Goal: Task Accomplishment & Management: Complete application form

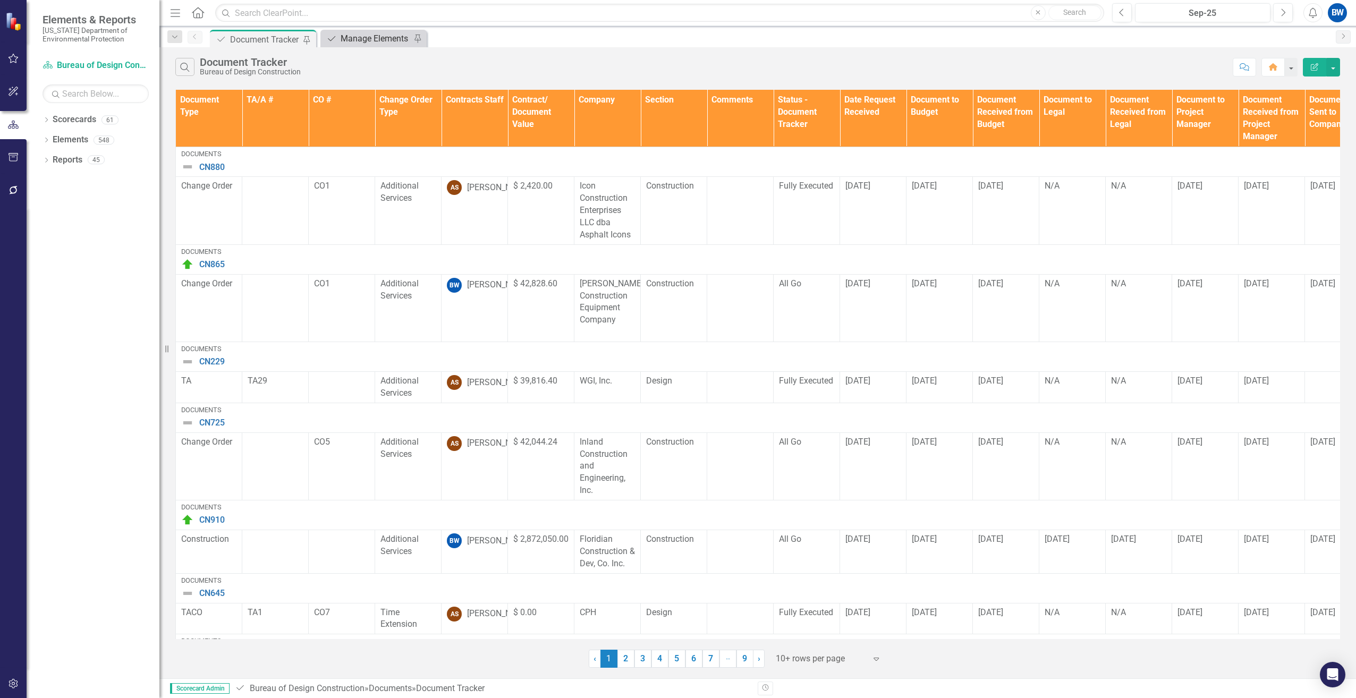
click at [381, 36] on div "Manage Elements" at bounding box center [376, 38] width 70 height 13
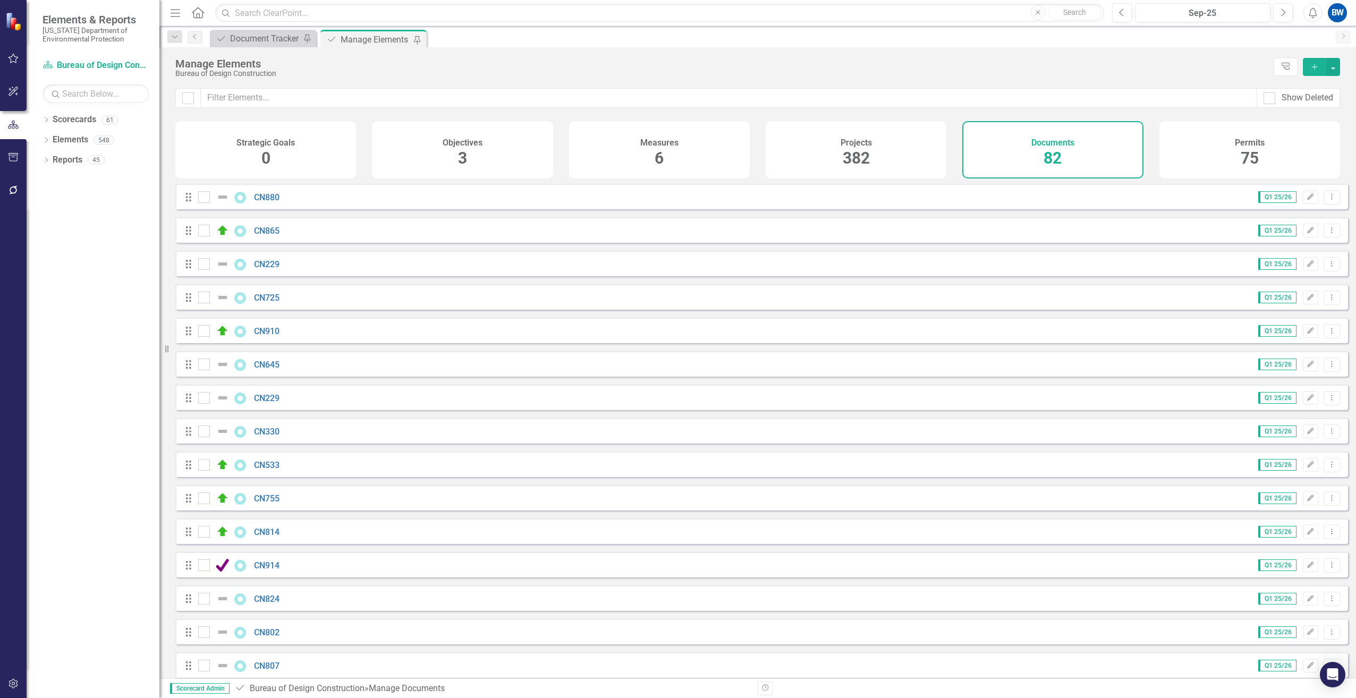
click at [1311, 65] on icon "Add" at bounding box center [1314, 66] width 10 height 7
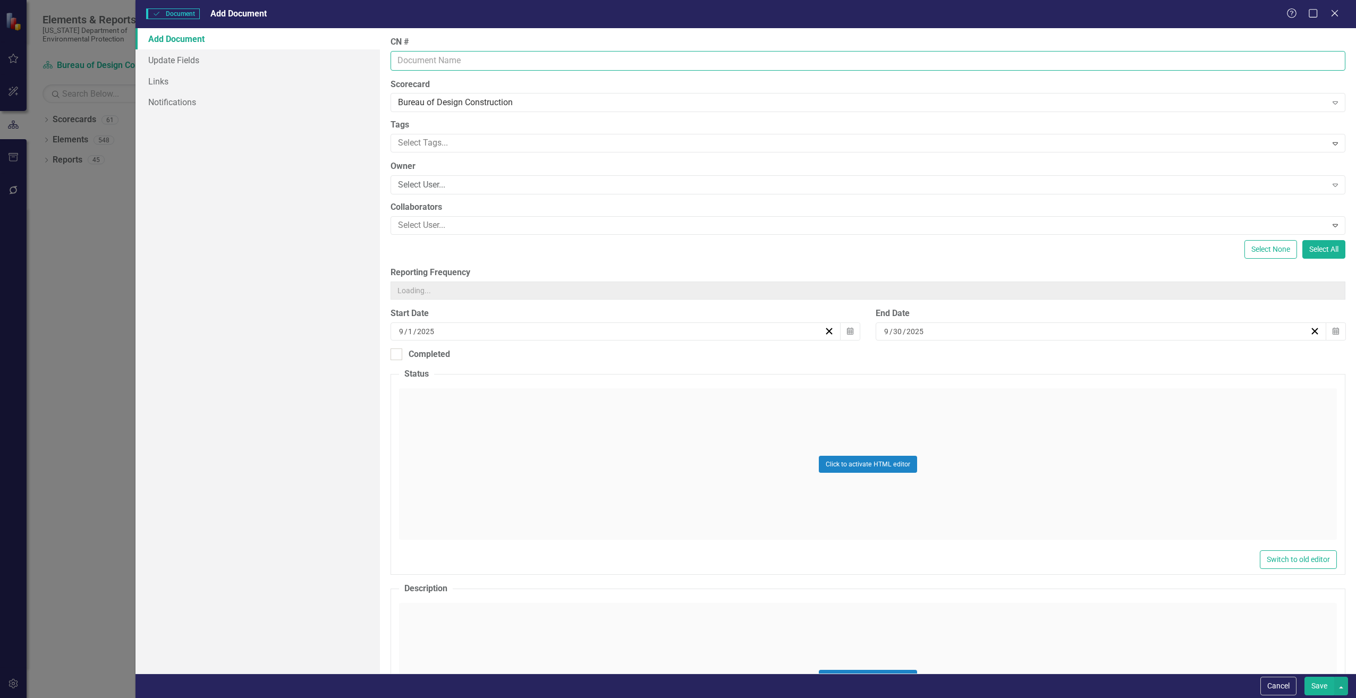
click at [428, 66] on input "CN #" at bounding box center [867, 61] width 955 height 20
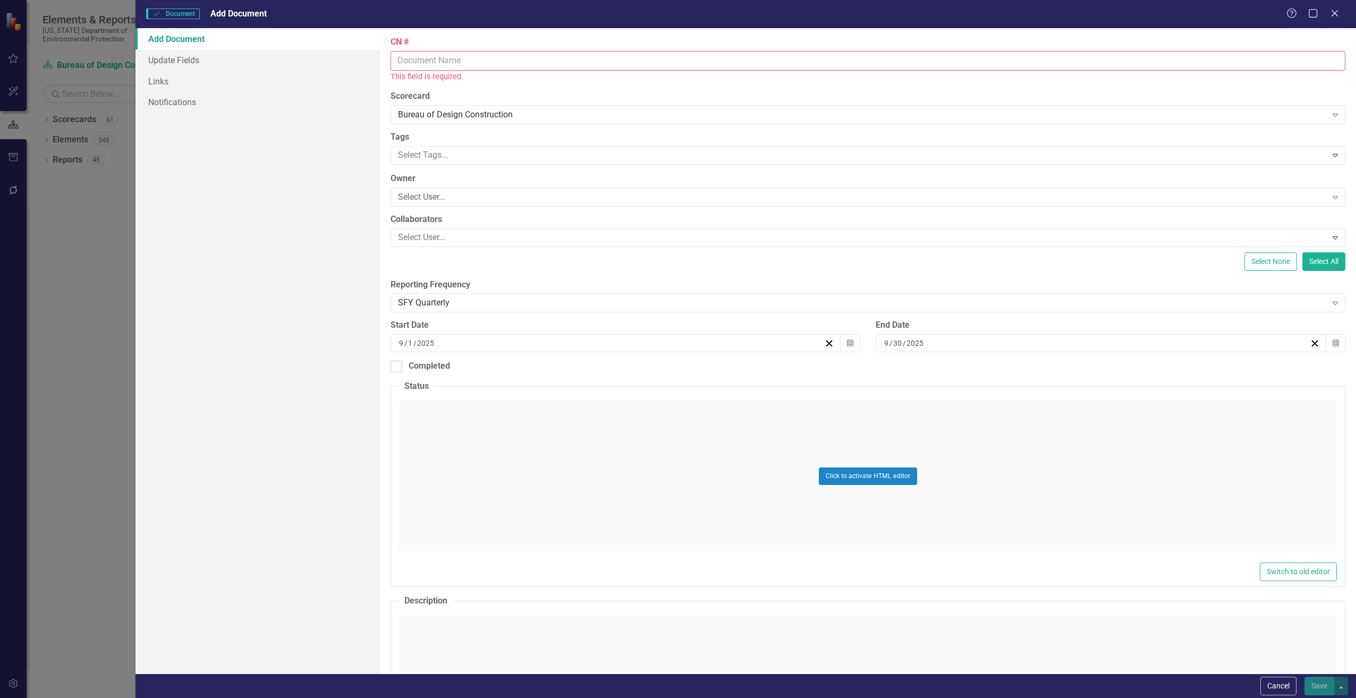
click at [425, 62] on input "CN #" at bounding box center [867, 61] width 955 height 20
type input "CN803"
type input "16510"
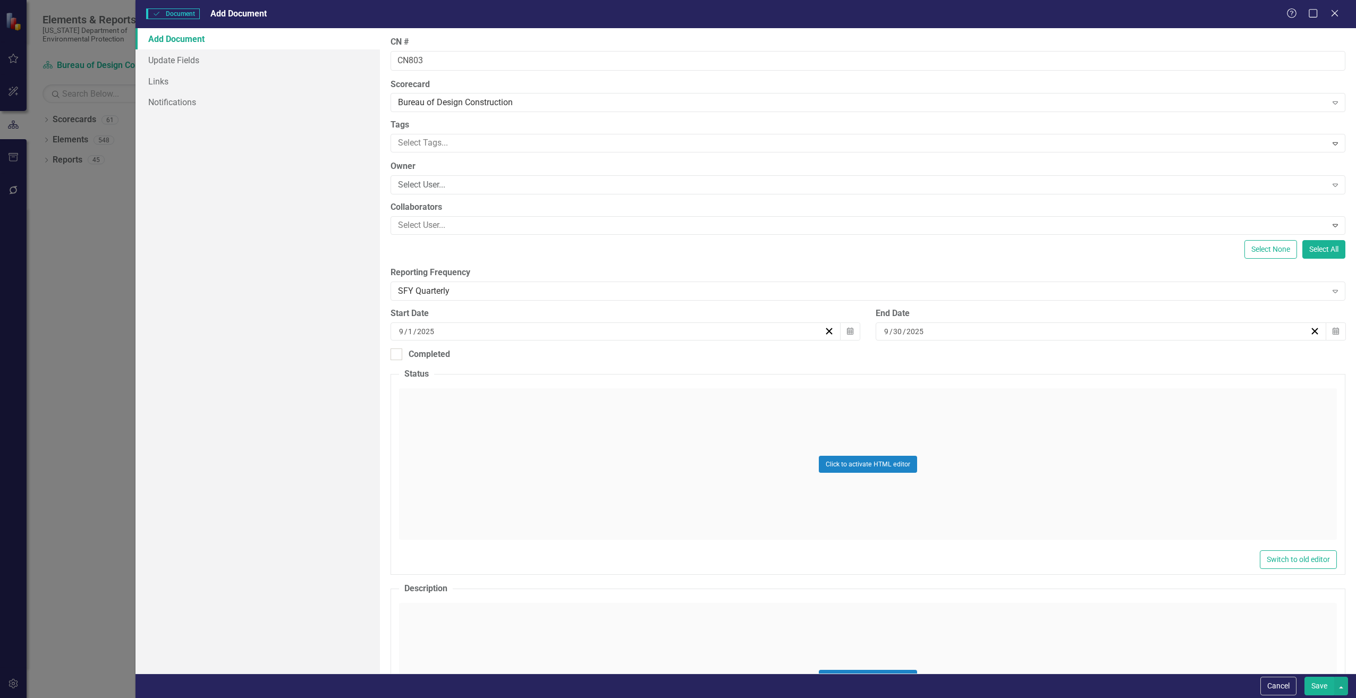
click at [924, 328] on div "9 / 30 / 2025" at bounding box center [1095, 331] width 427 height 11
drag, startPoint x: 921, startPoint y: 330, endPoint x: 873, endPoint y: 331, distance: 47.3
click at [875, 331] on div "2025-09-30 9 / 30 / 2025 « ‹ September 2025 › » Sun Mon Tue Wed Thu Fri Sat 31 …" at bounding box center [1100, 331] width 450 height 18
click at [964, 331] on div "2025-09-30 9 / 30 / 2025" at bounding box center [1095, 331] width 427 height 11
click at [883, 331] on input "9" at bounding box center [886, 331] width 6 height 11
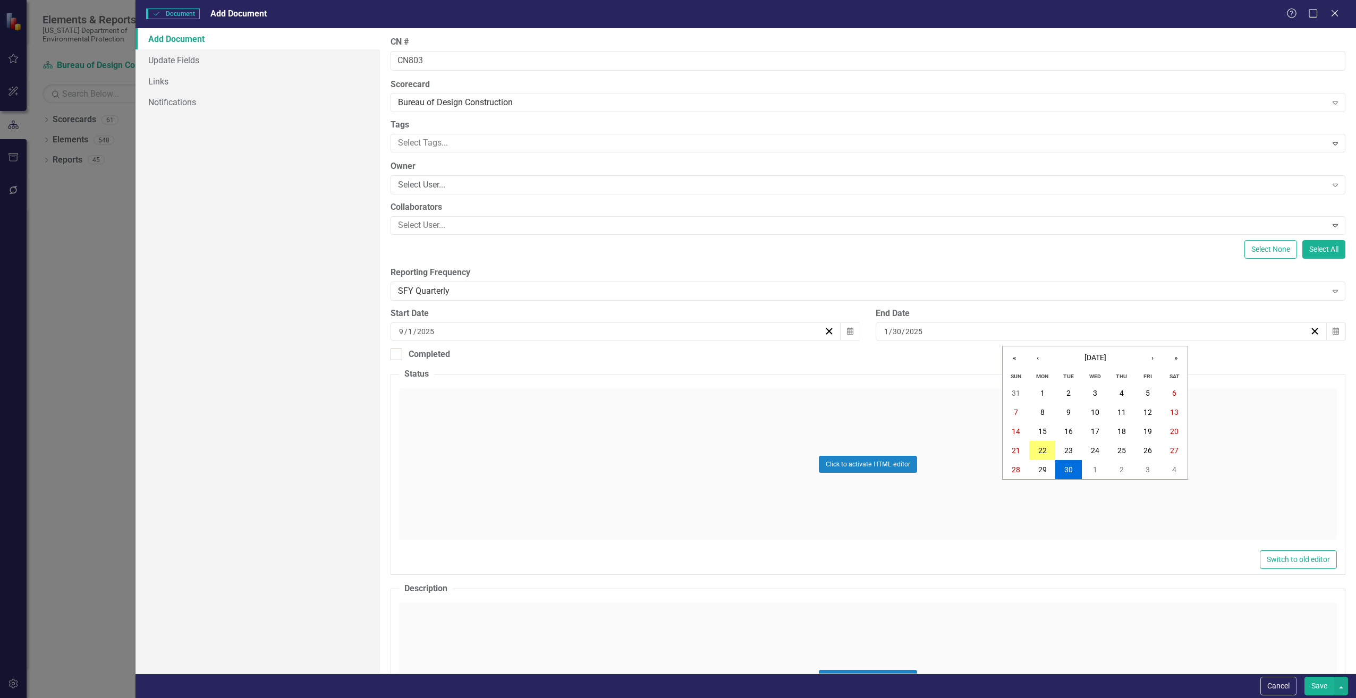
type input "12"
type input "31"
type input "2027"
click at [573, 363] on div "ClearPoint Can Do More! How ClearPoint Can Help Close Enterprise plans can auto…" at bounding box center [868, 350] width 976 height 645
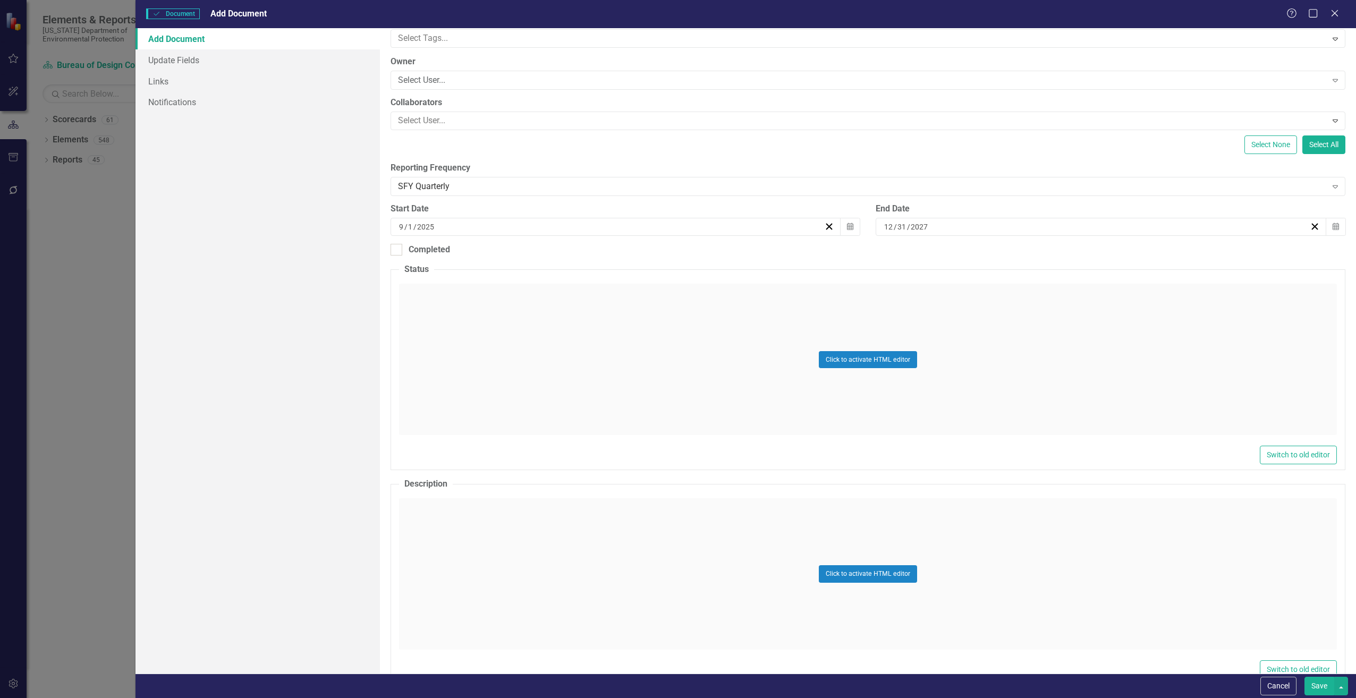
scroll to position [319, 0]
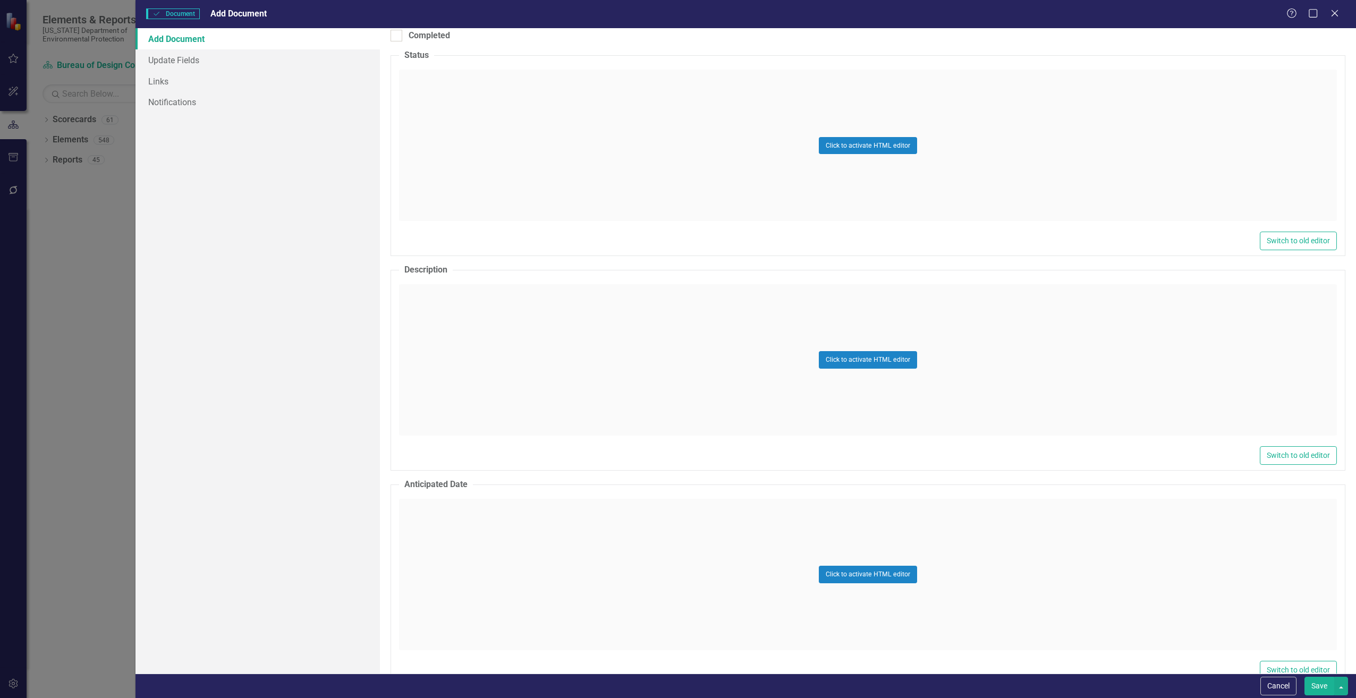
click at [431, 357] on div "Click to activate HTML editor" at bounding box center [868, 359] width 938 height 151
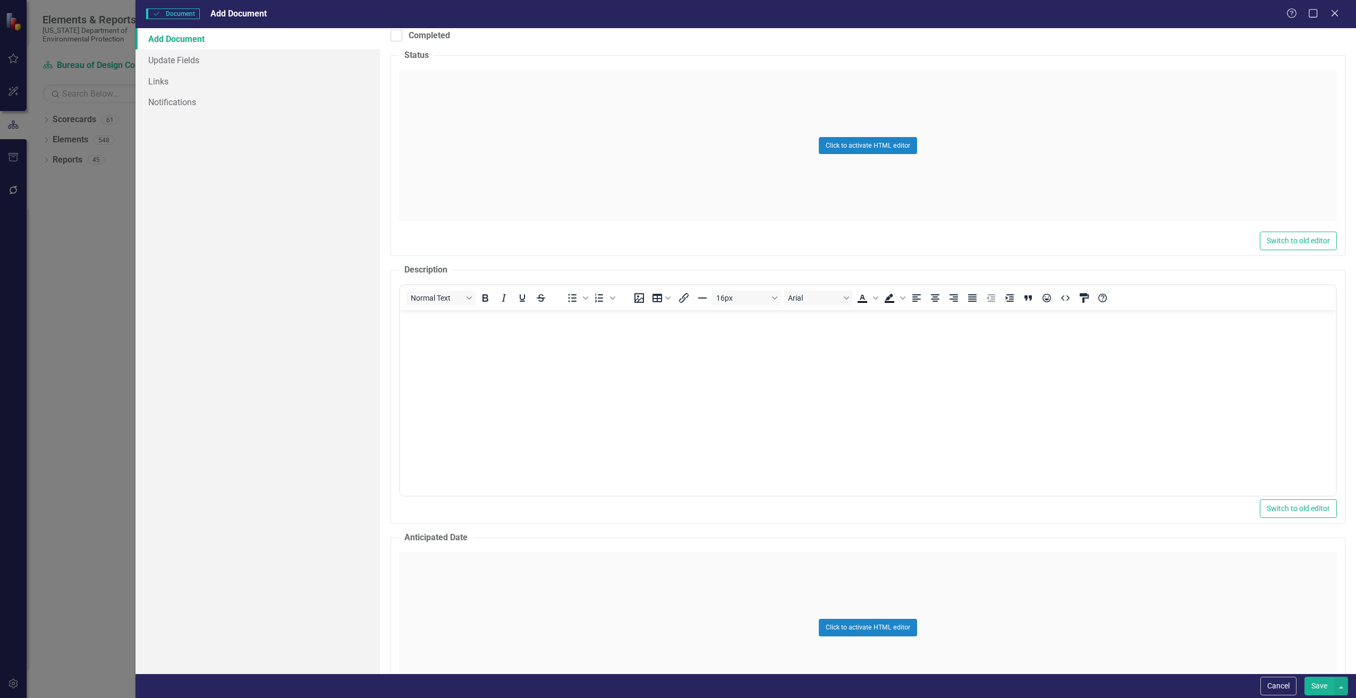
scroll to position [0, 0]
click at [421, 367] on body "Rich Text Area. Press ALT-0 for help." at bounding box center [866, 389] width 935 height 159
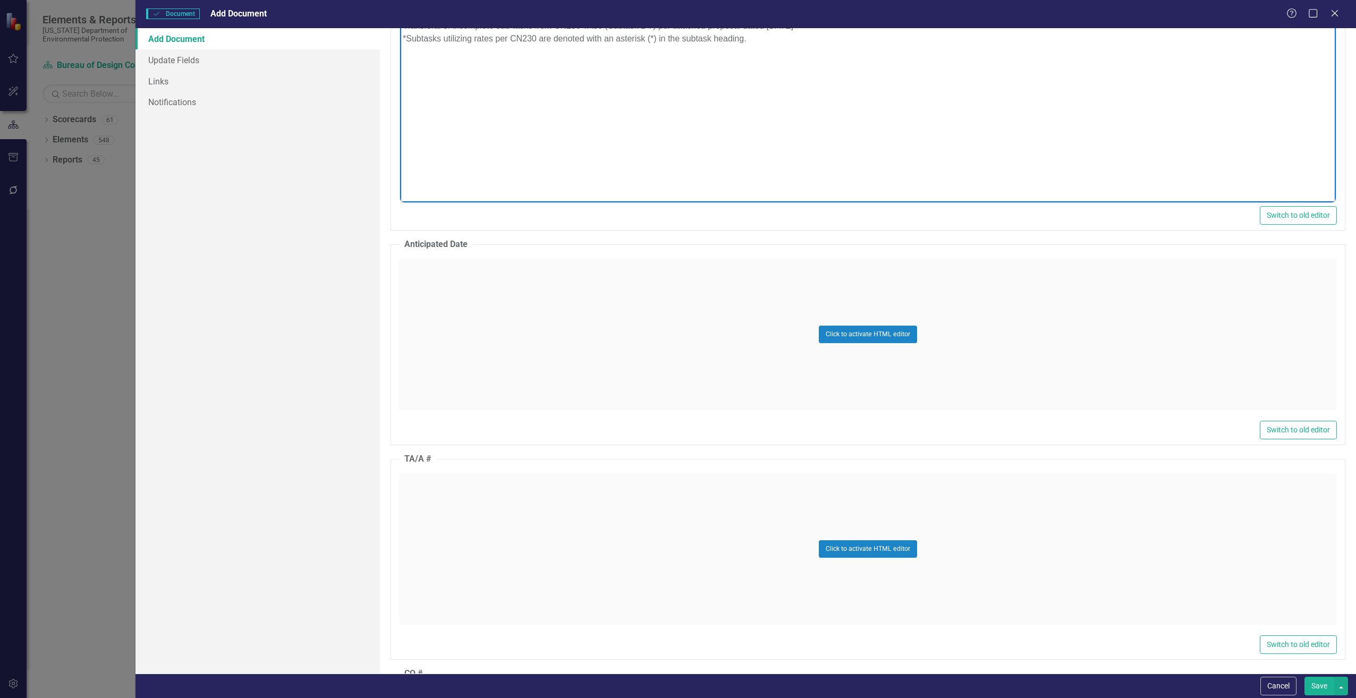
scroll to position [637, 0]
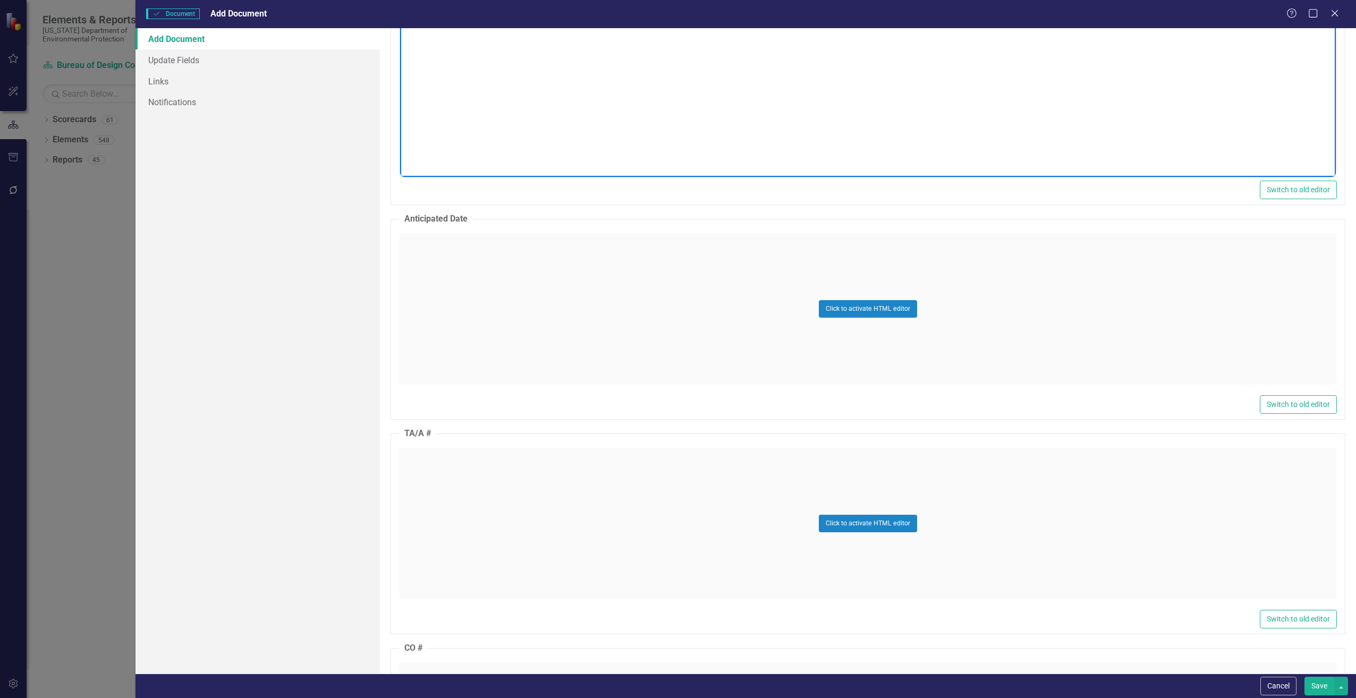
click at [427, 294] on div "Click to activate HTML editor" at bounding box center [868, 308] width 938 height 151
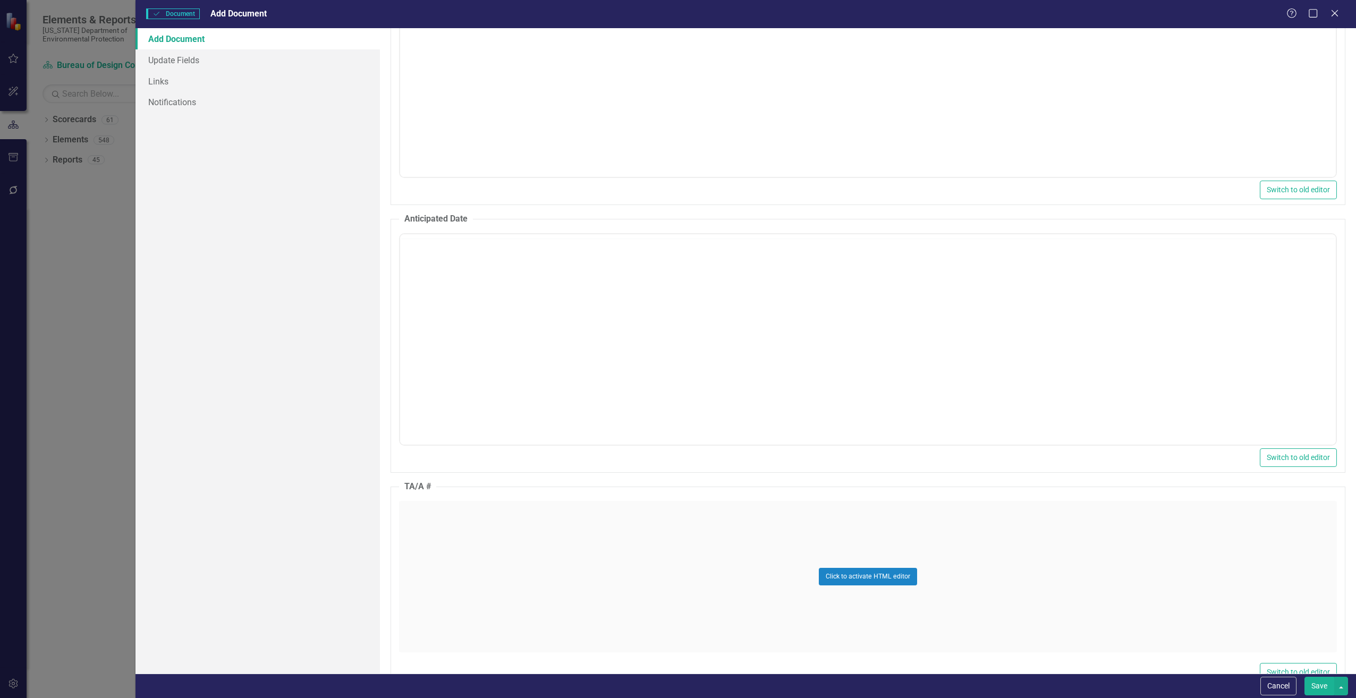
scroll to position [0, 0]
click at [449, 348] on body "Rich Text Area. Press ALT-0 for help." at bounding box center [866, 338] width 935 height 159
click at [439, 528] on div "Click to activate HTML editor" at bounding box center [868, 576] width 938 height 151
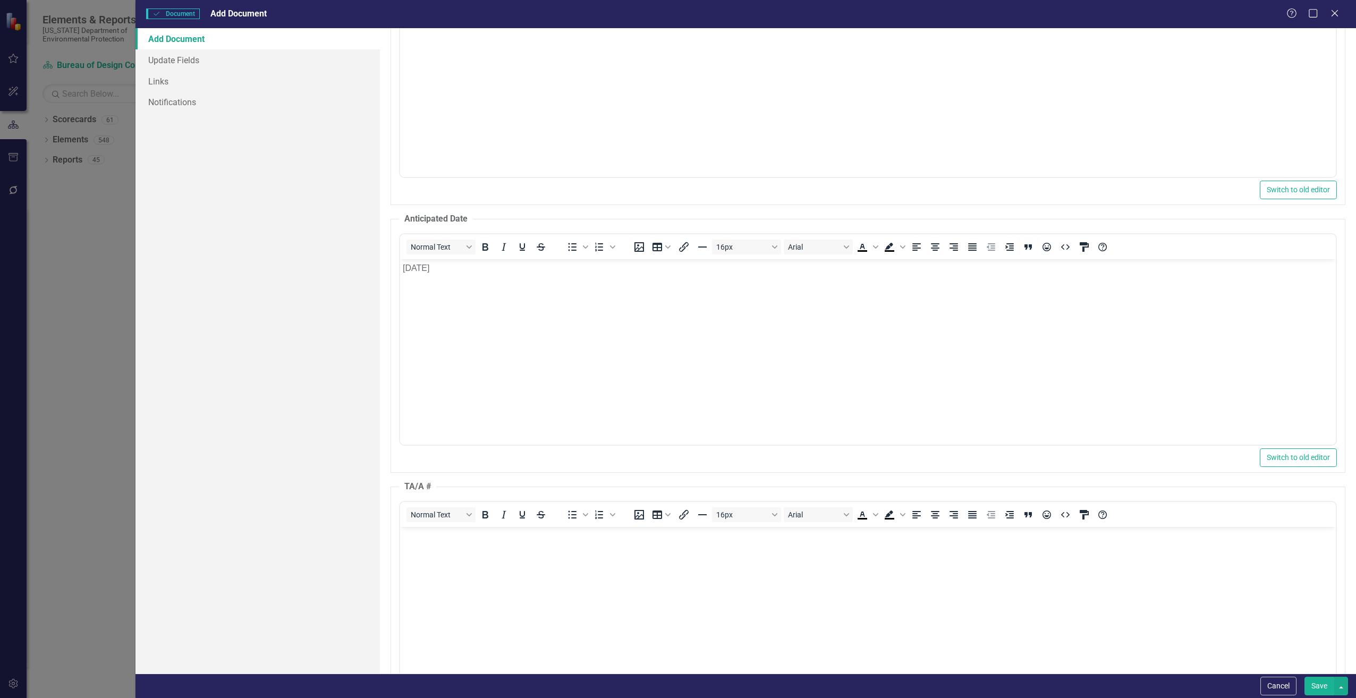
click at [432, 571] on body "Rich Text Area. Press ALT-0 for help." at bounding box center [866, 605] width 935 height 159
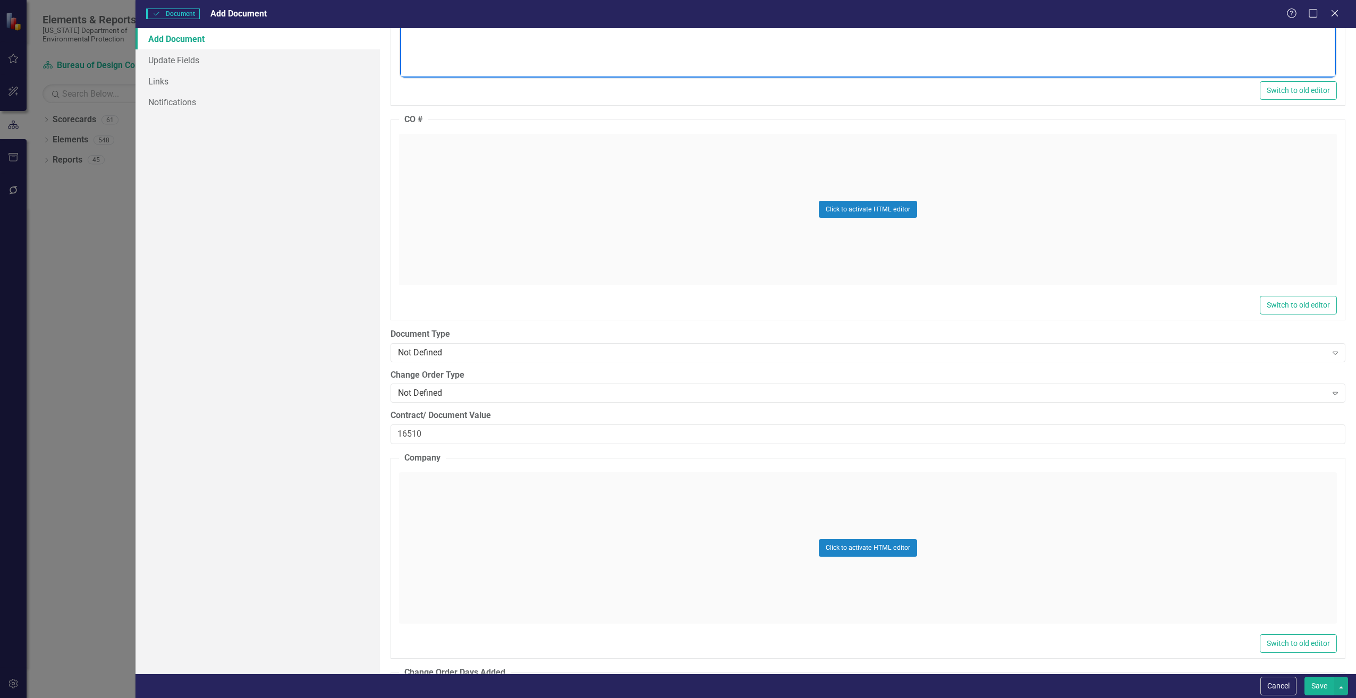
scroll to position [1275, 0]
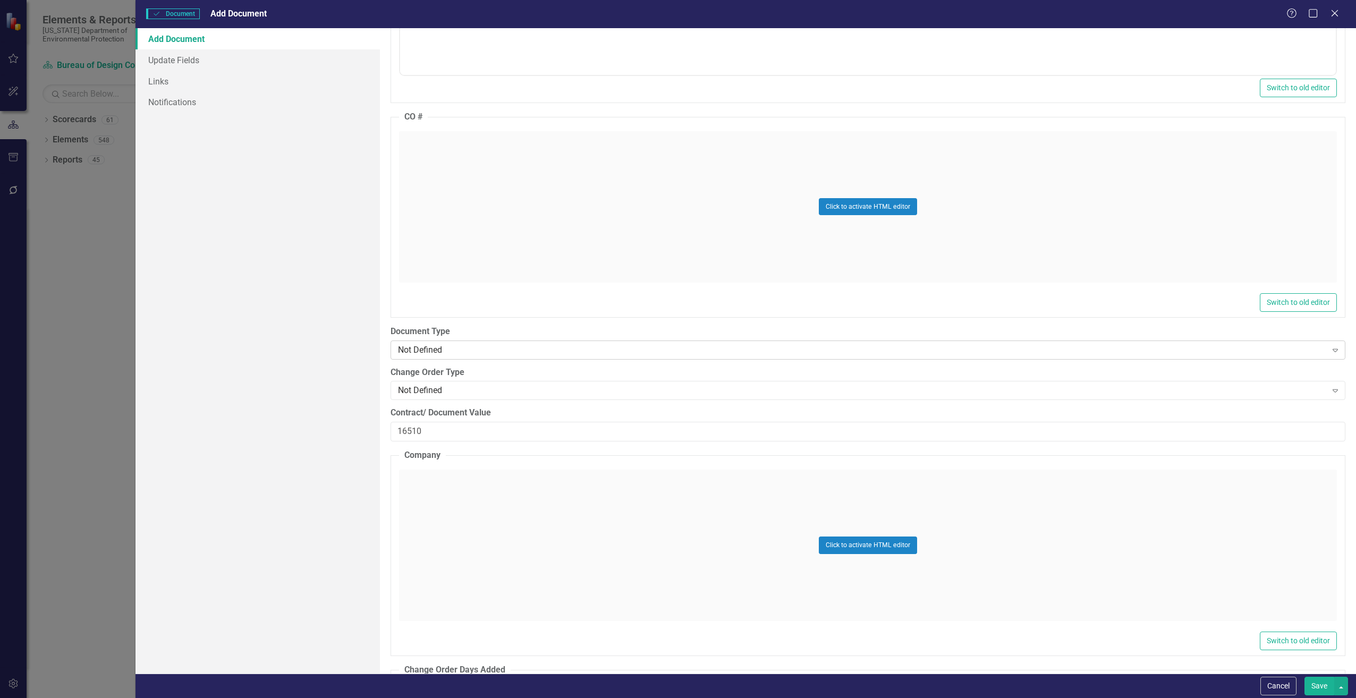
click at [433, 343] on div "Not Defined Expand" at bounding box center [867, 350] width 955 height 19
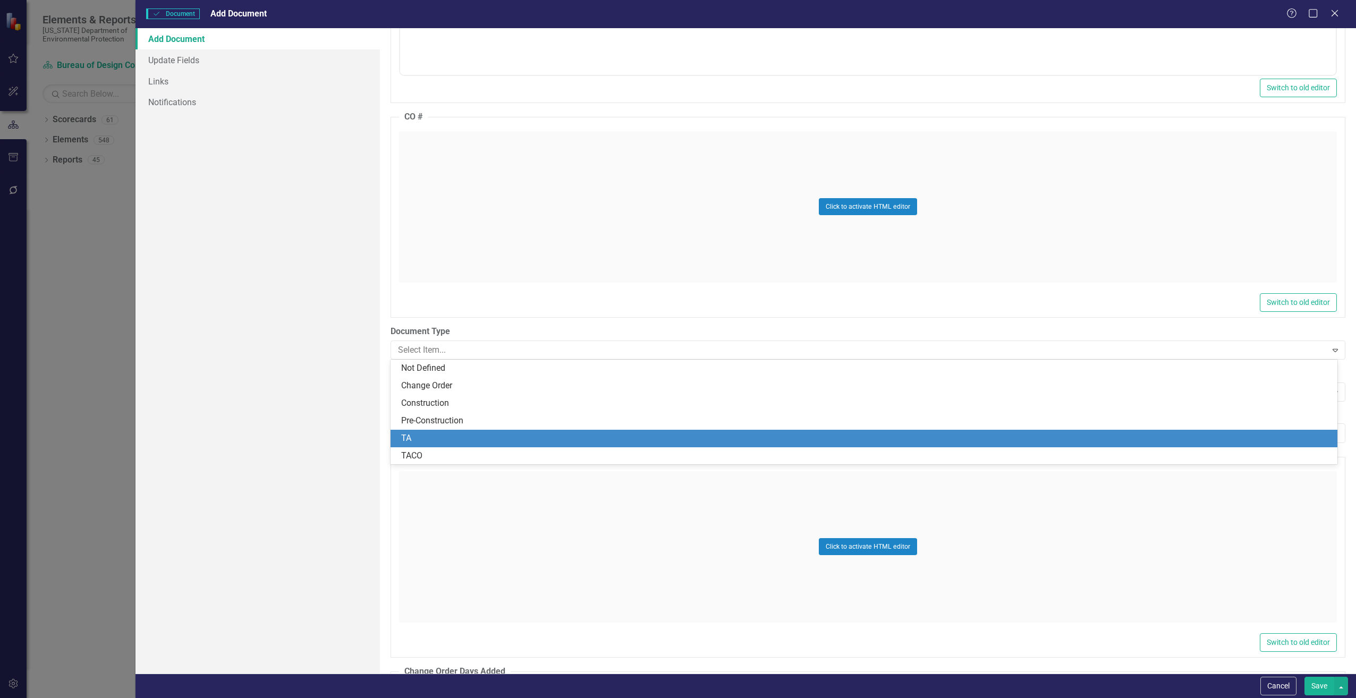
click at [451, 435] on div "TA" at bounding box center [866, 438] width 930 height 12
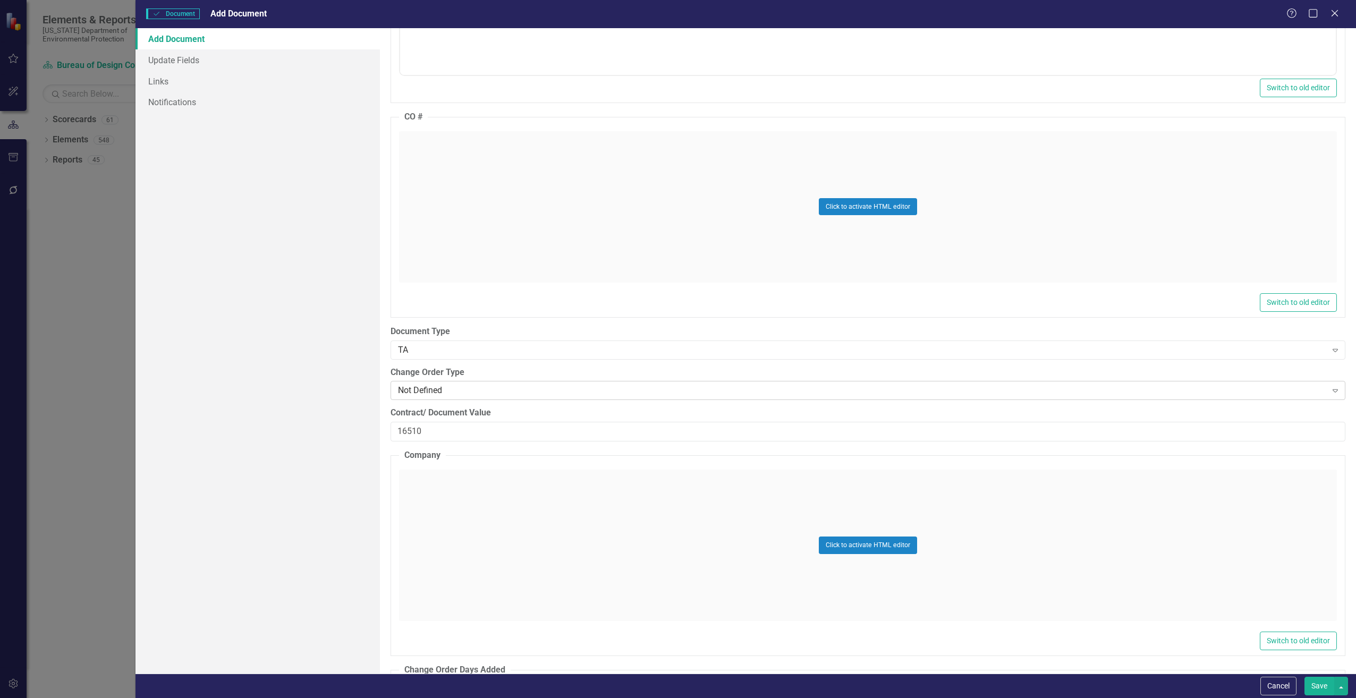
click at [435, 386] on div "Not Defined" at bounding box center [862, 391] width 929 height 12
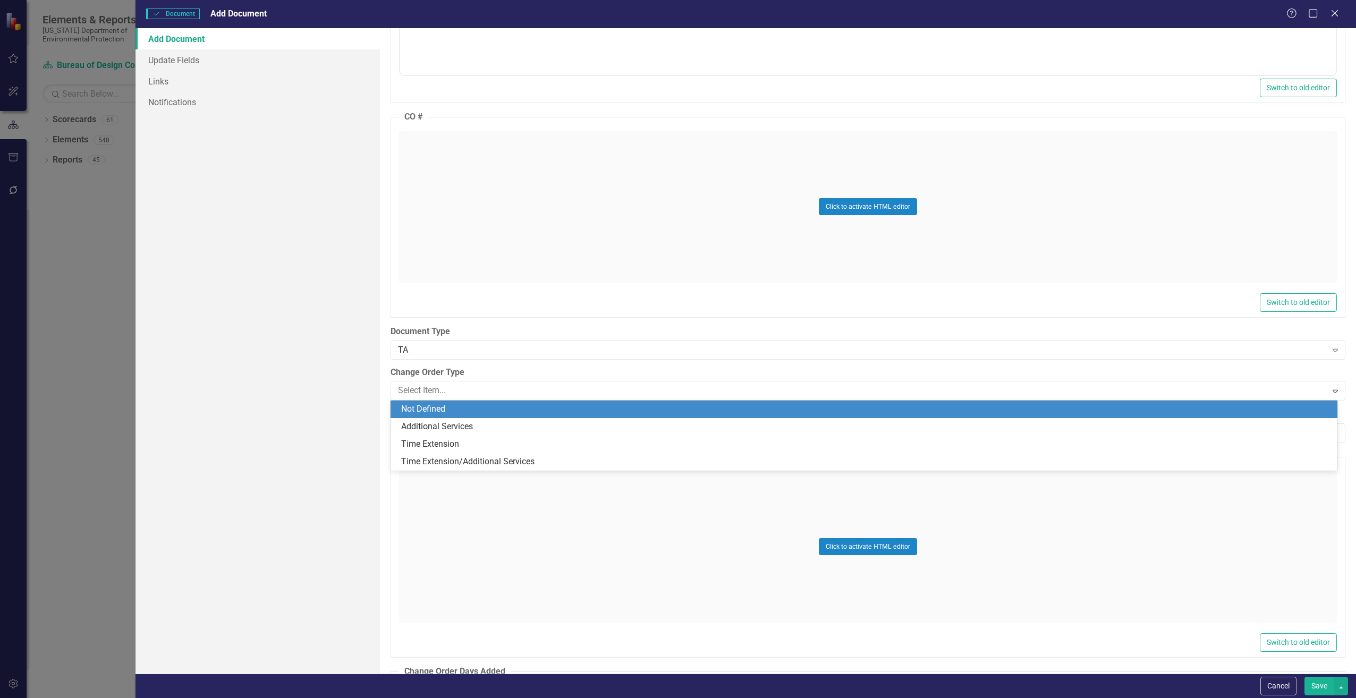
click at [421, 407] on div "Not Defined" at bounding box center [866, 409] width 930 height 12
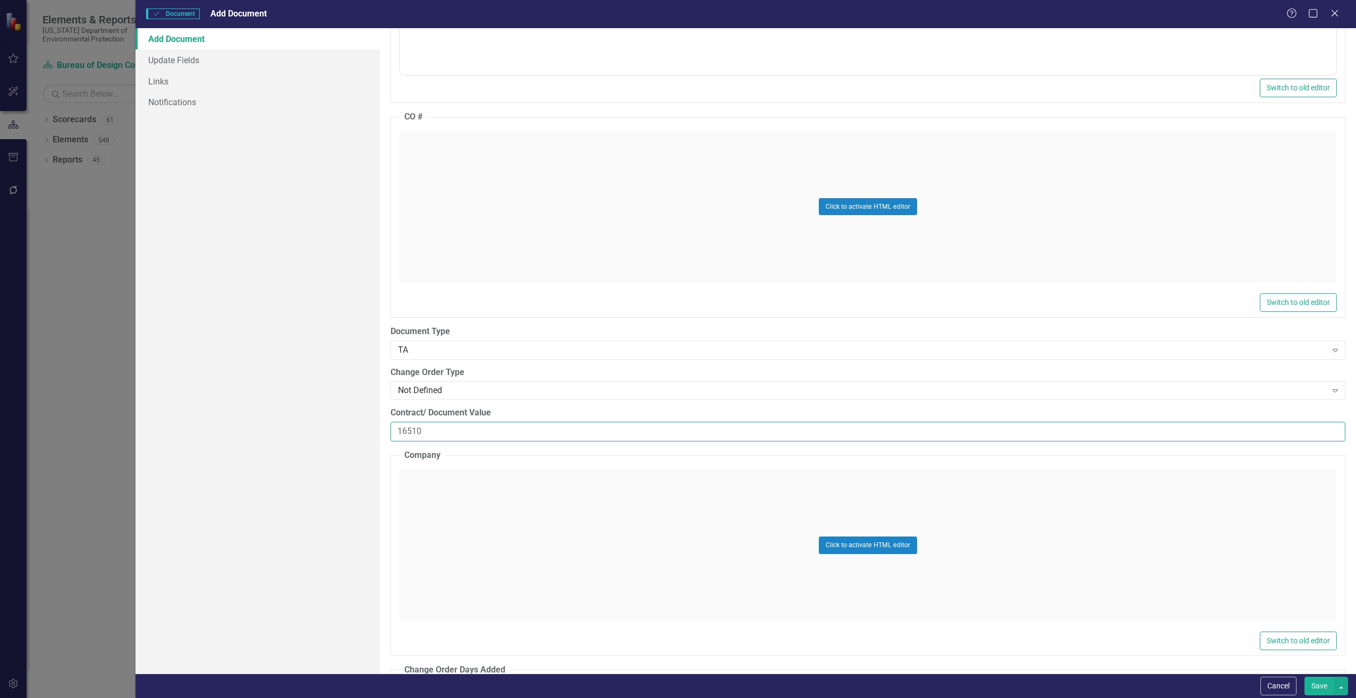
click at [454, 438] on input "16510" at bounding box center [867, 432] width 955 height 20
drag, startPoint x: 436, startPoint y: 430, endPoint x: 331, endPoint y: 432, distance: 105.2
click at [331, 432] on div "Add Document Update Fields Links Notifications ClearPoint Can Do More! How Clea…" at bounding box center [745, 350] width 1220 height 645
paste input "27207.5"
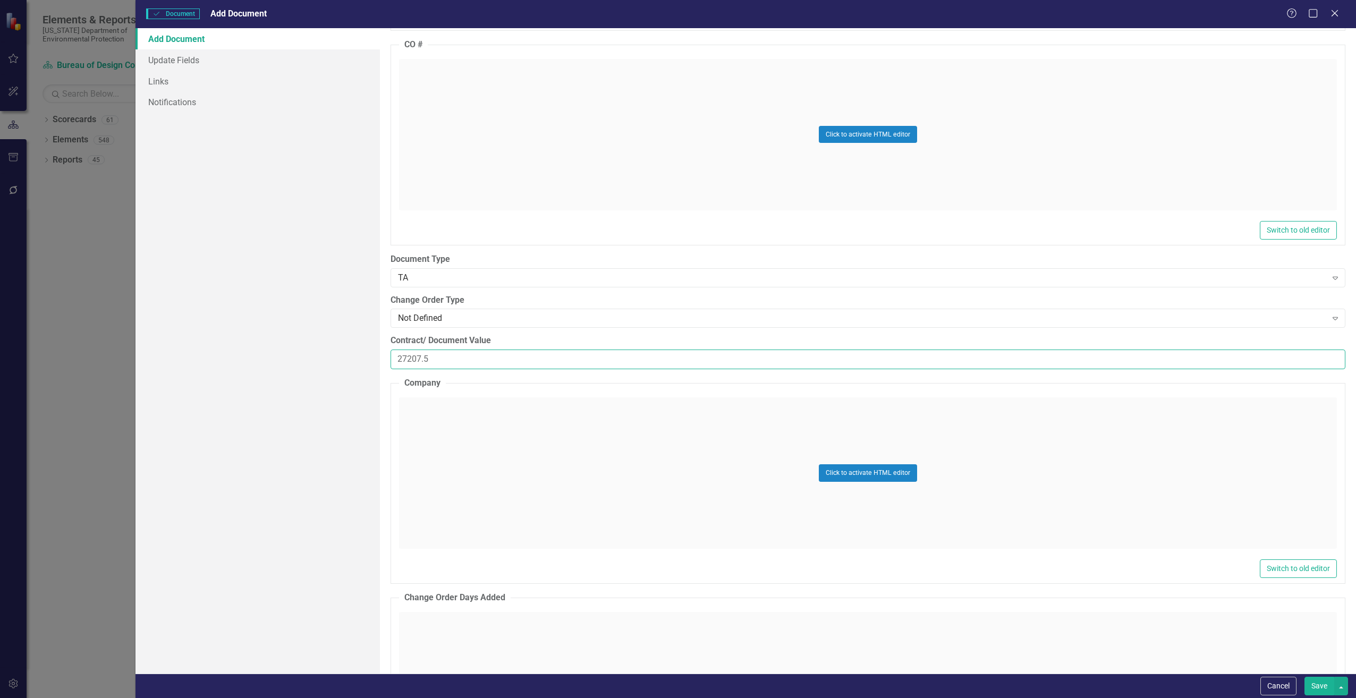
scroll to position [1541, 0]
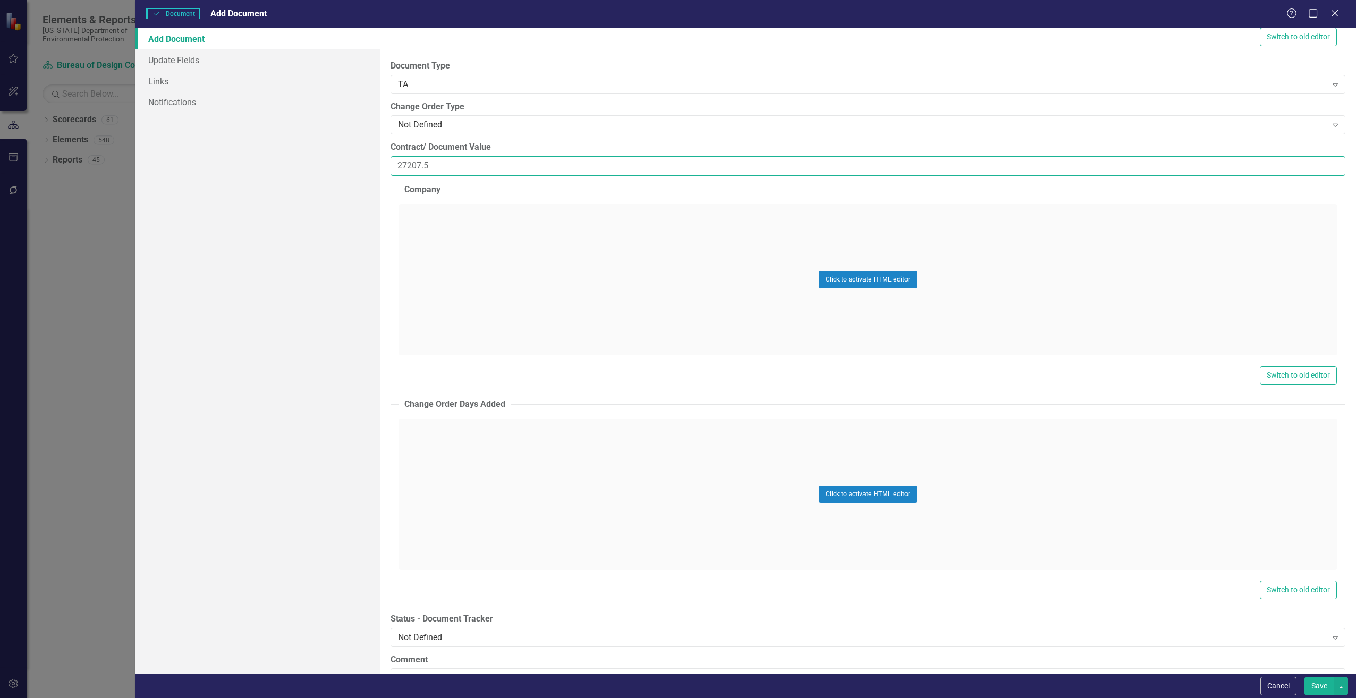
type input "27207.5"
click at [456, 288] on div "Click to activate HTML editor" at bounding box center [868, 279] width 938 height 151
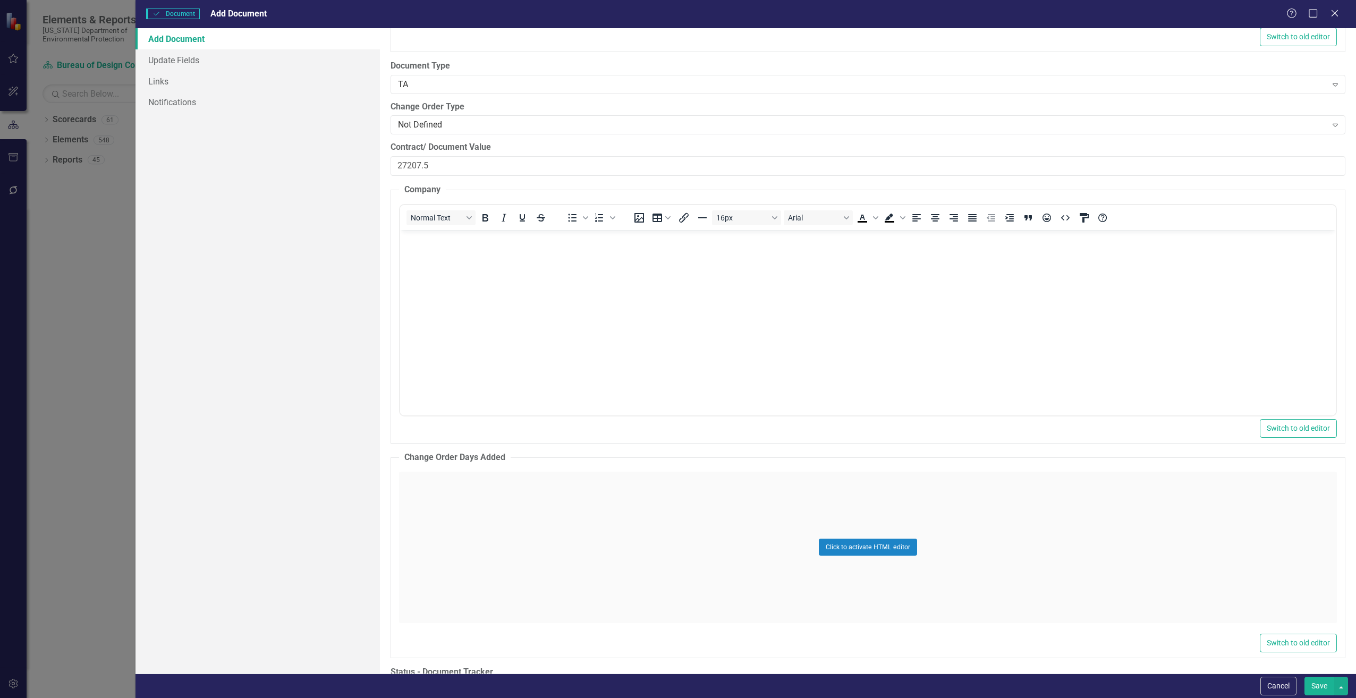
scroll to position [0, 0]
click at [446, 278] on body "Rich Text Area. Press ALT-0 for help." at bounding box center [866, 308] width 935 height 159
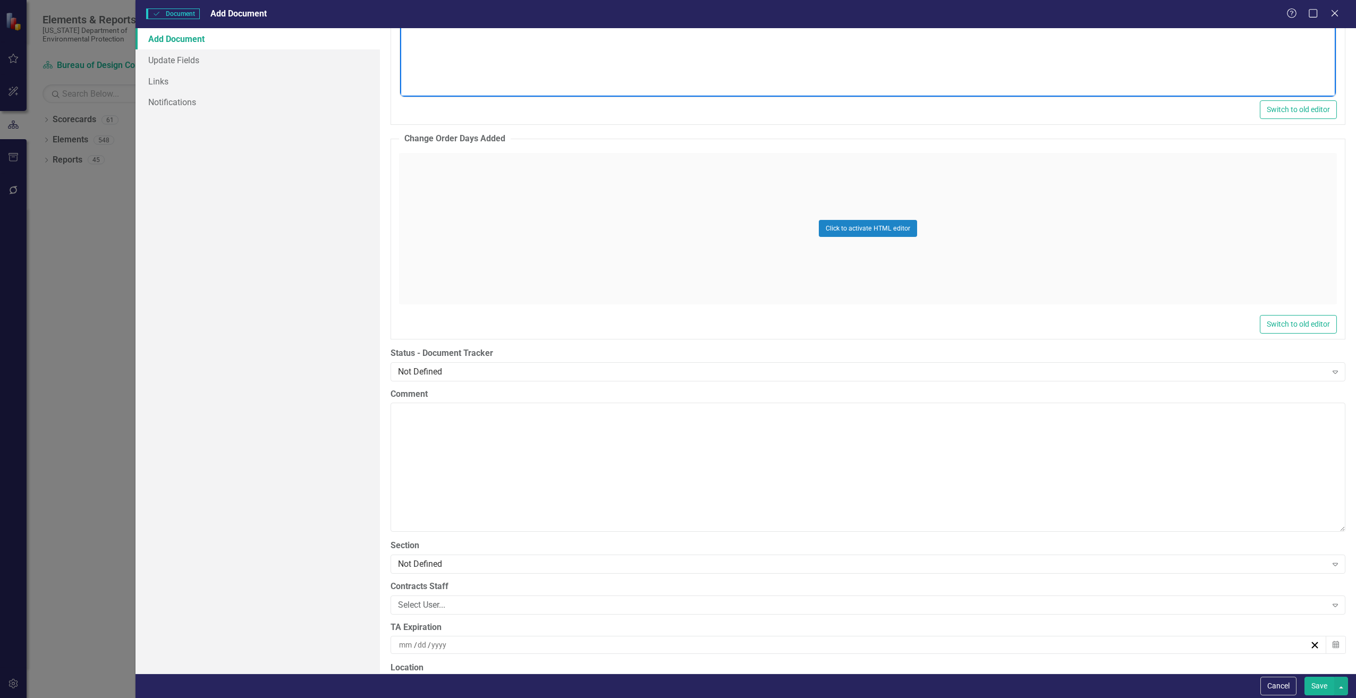
scroll to position [2019, 0]
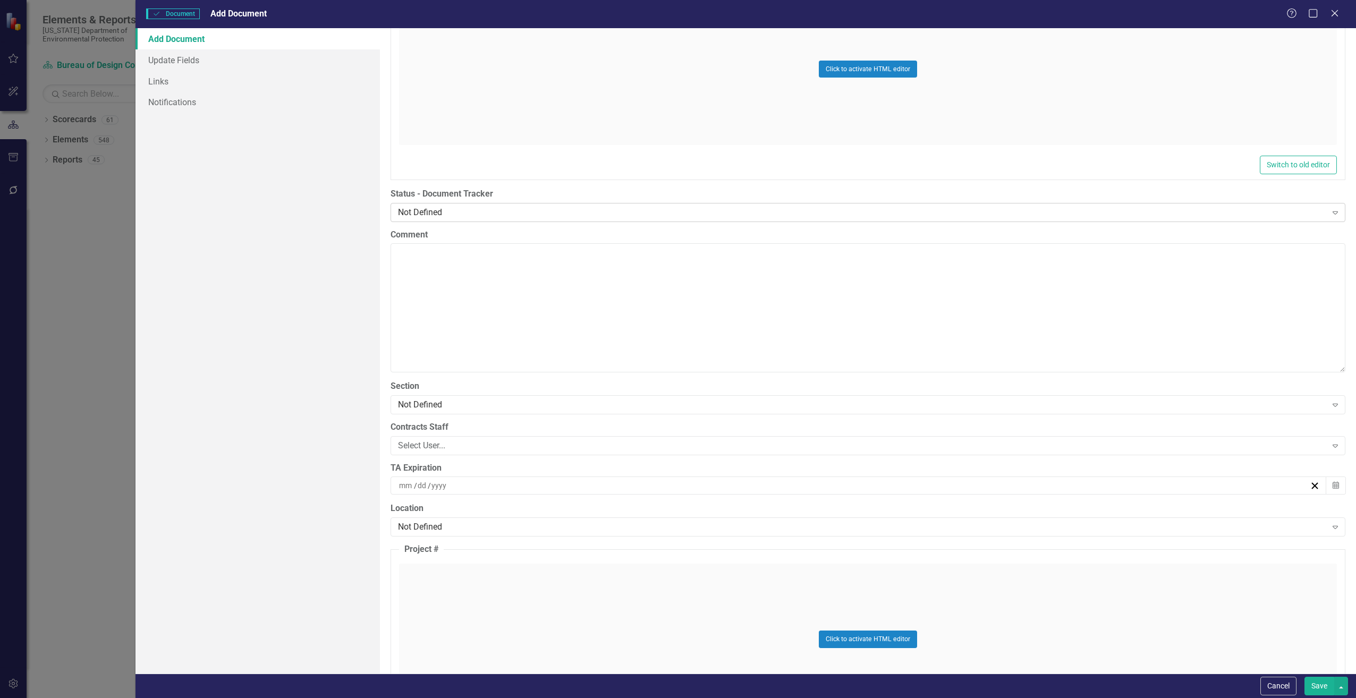
click at [423, 210] on div "Not Defined" at bounding box center [862, 212] width 929 height 12
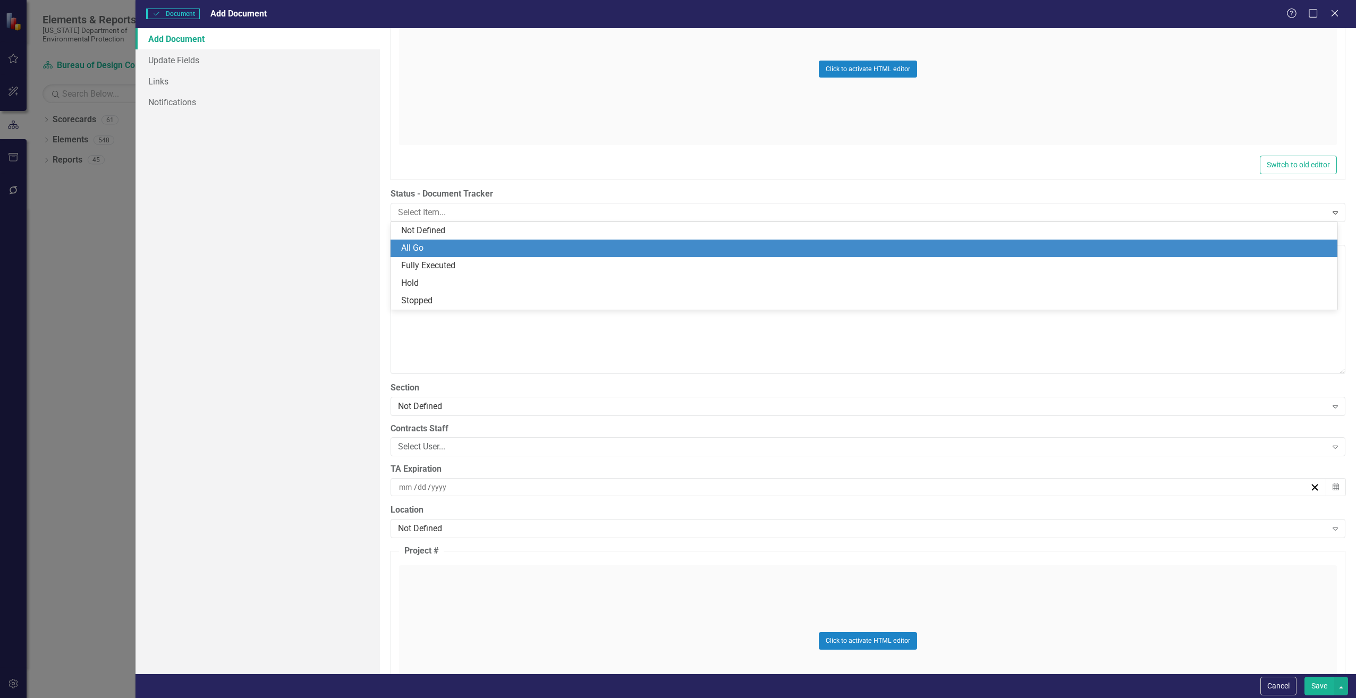
click at [414, 249] on div "All Go" at bounding box center [866, 248] width 930 height 12
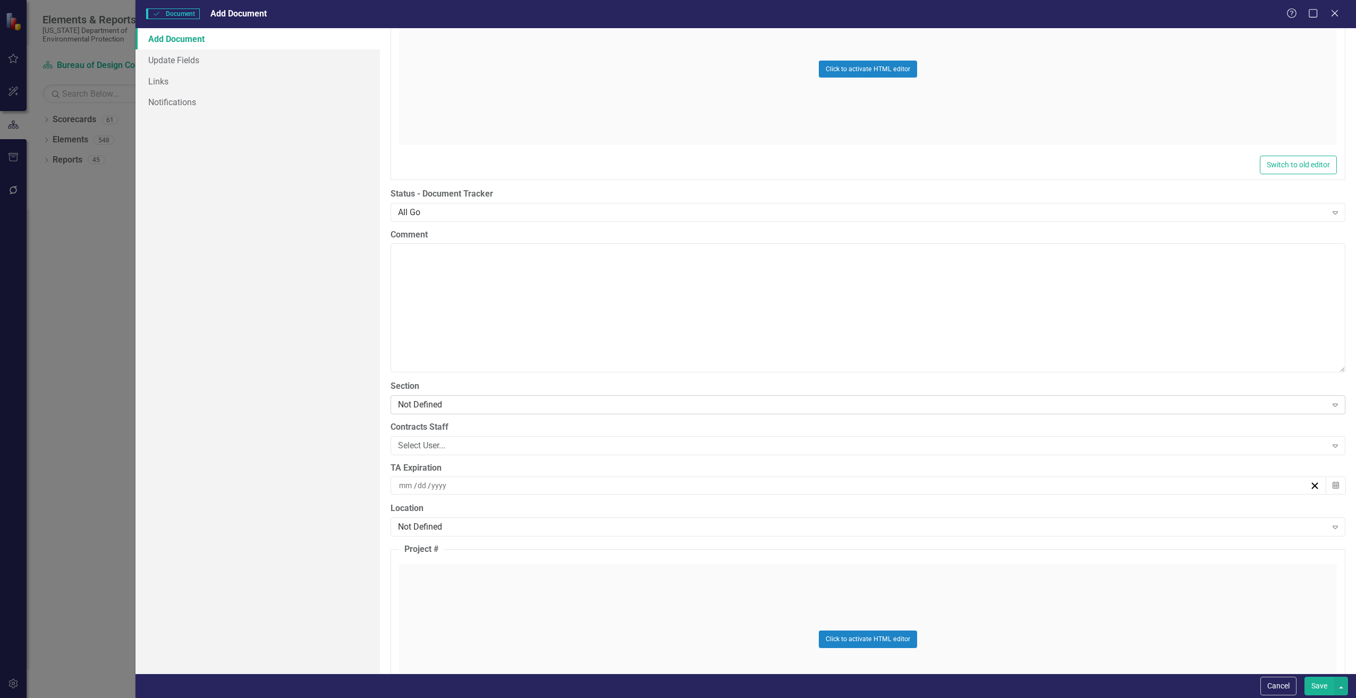
click at [412, 401] on div "Not Defined" at bounding box center [862, 404] width 929 height 12
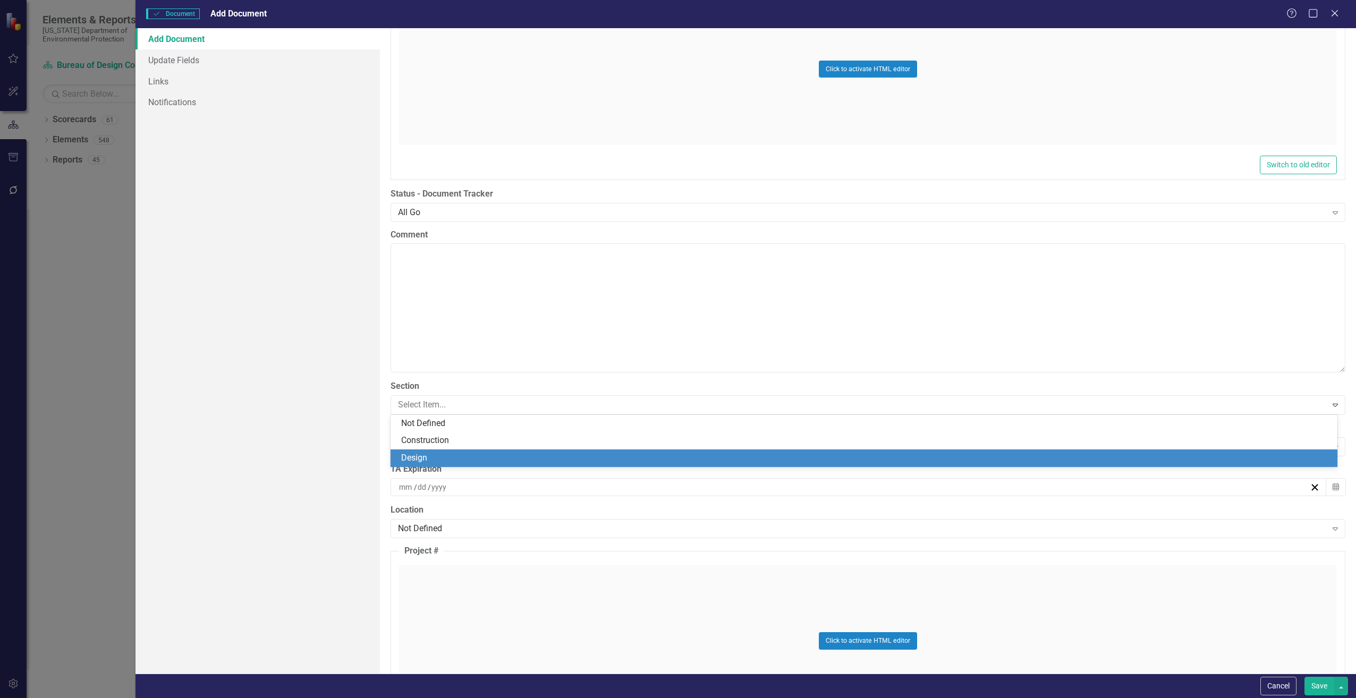
click at [412, 461] on div "Design" at bounding box center [866, 458] width 930 height 12
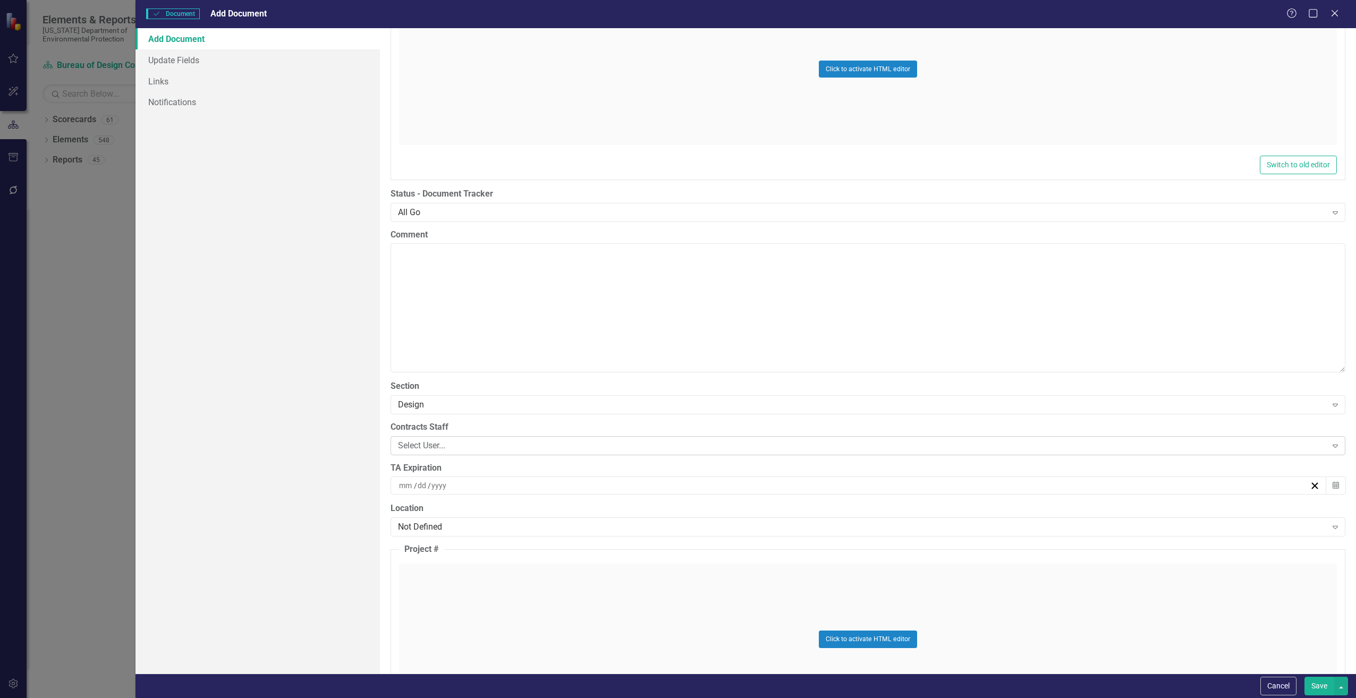
click at [412, 446] on div "Select User..." at bounding box center [862, 445] width 929 height 12
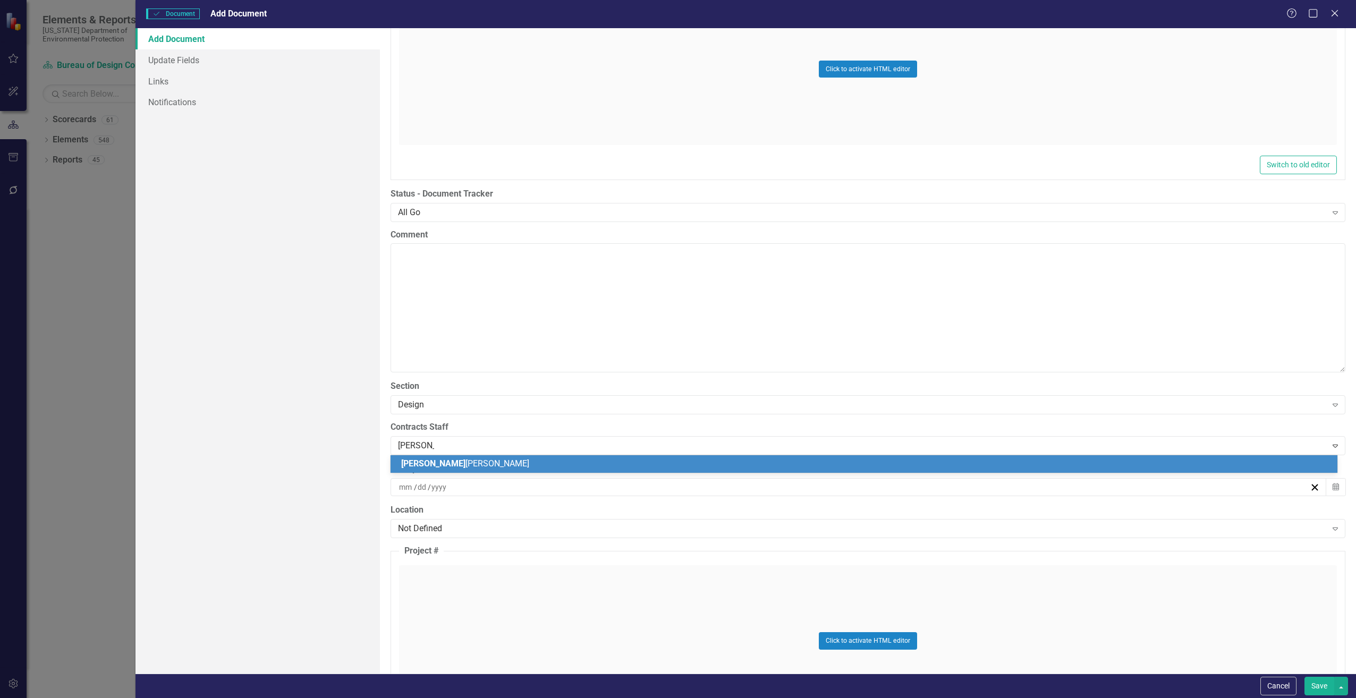
type input "Brandon Wi"
click at [440, 466] on span "Brandon Wi" at bounding box center [433, 463] width 64 height 10
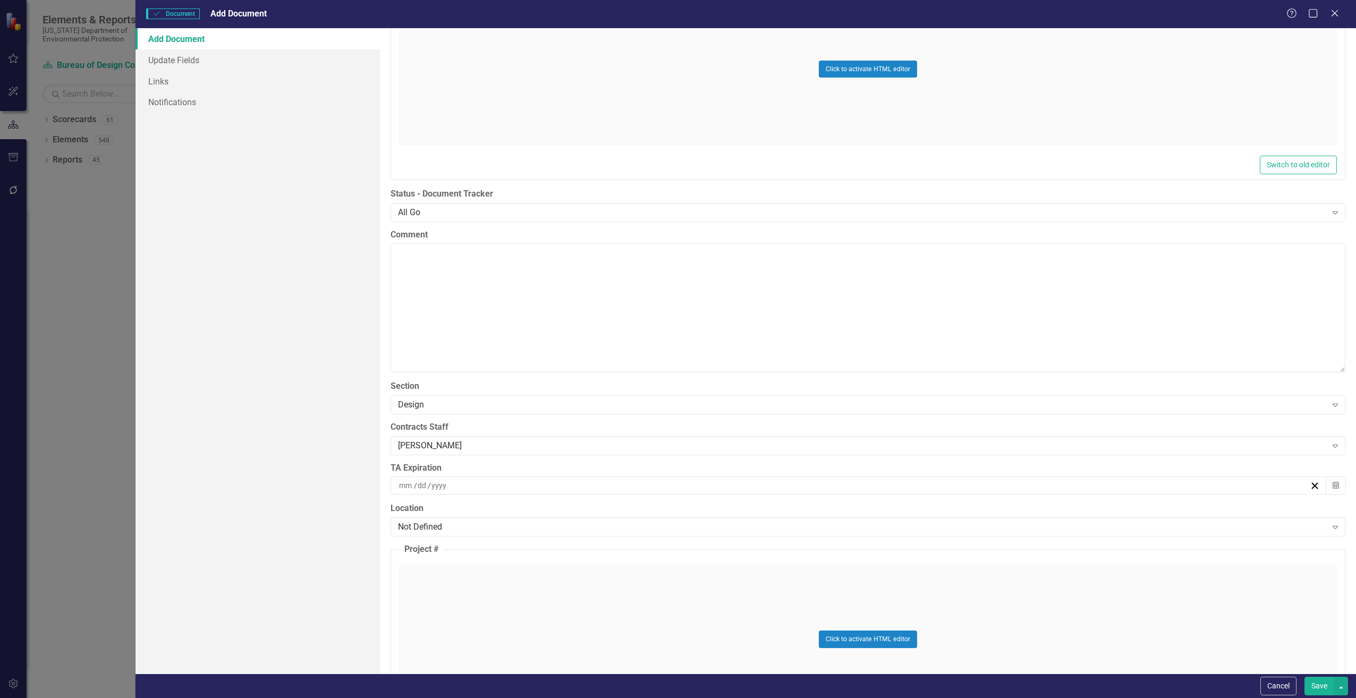
click at [406, 488] on input at bounding box center [405, 485] width 15 height 11
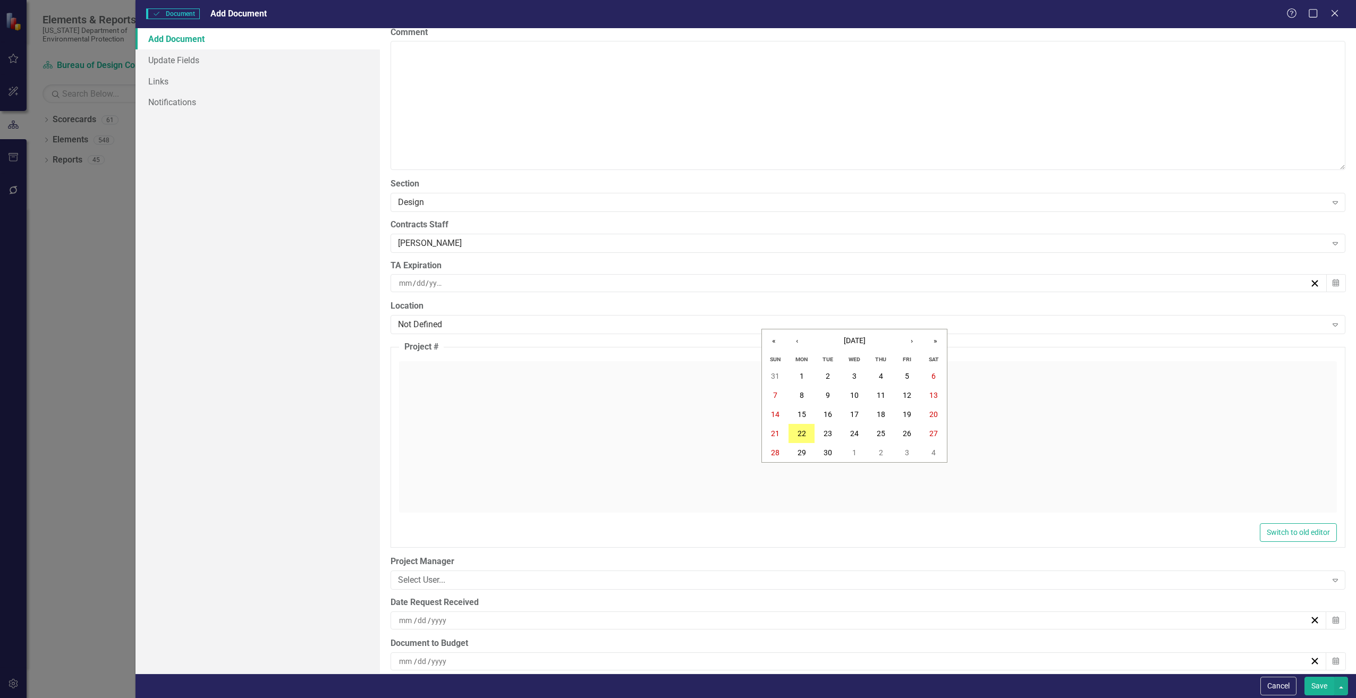
scroll to position [2231, 0]
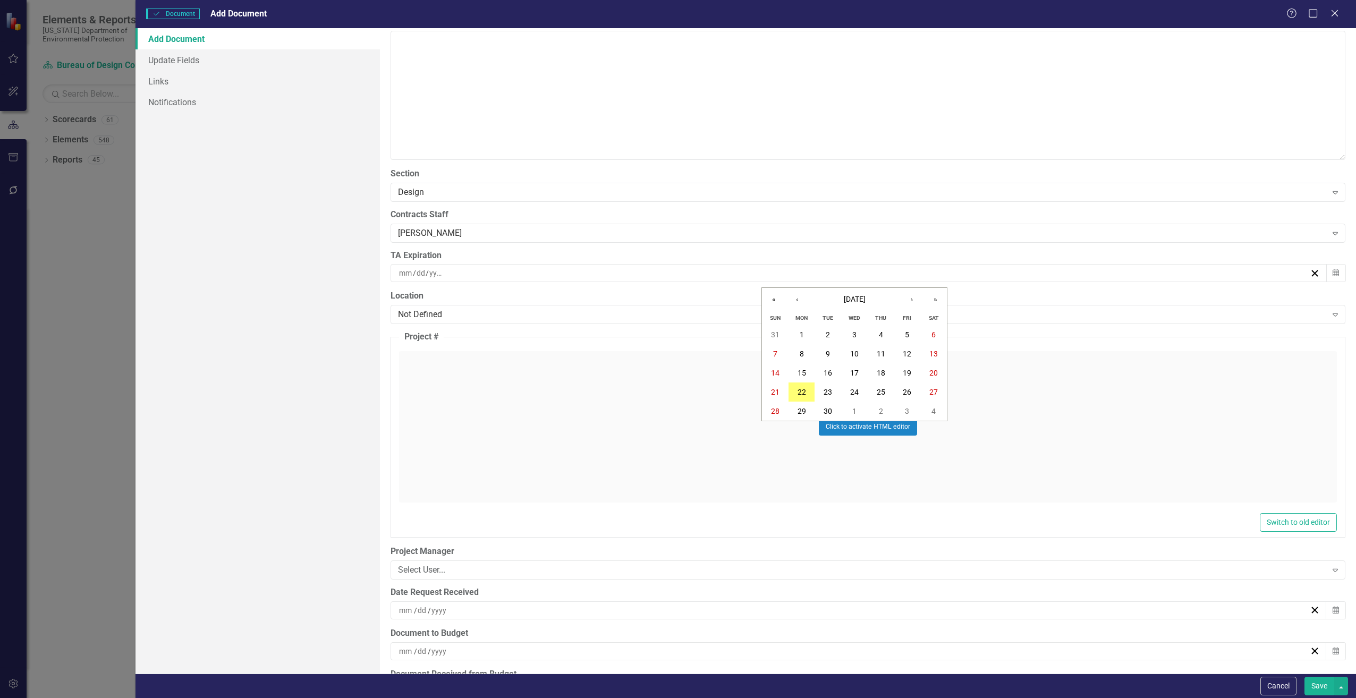
click at [386, 352] on div "ClearPoint Can Do More! How ClearPoint Can Help Close Enterprise plans can auto…" at bounding box center [868, 350] width 976 height 645
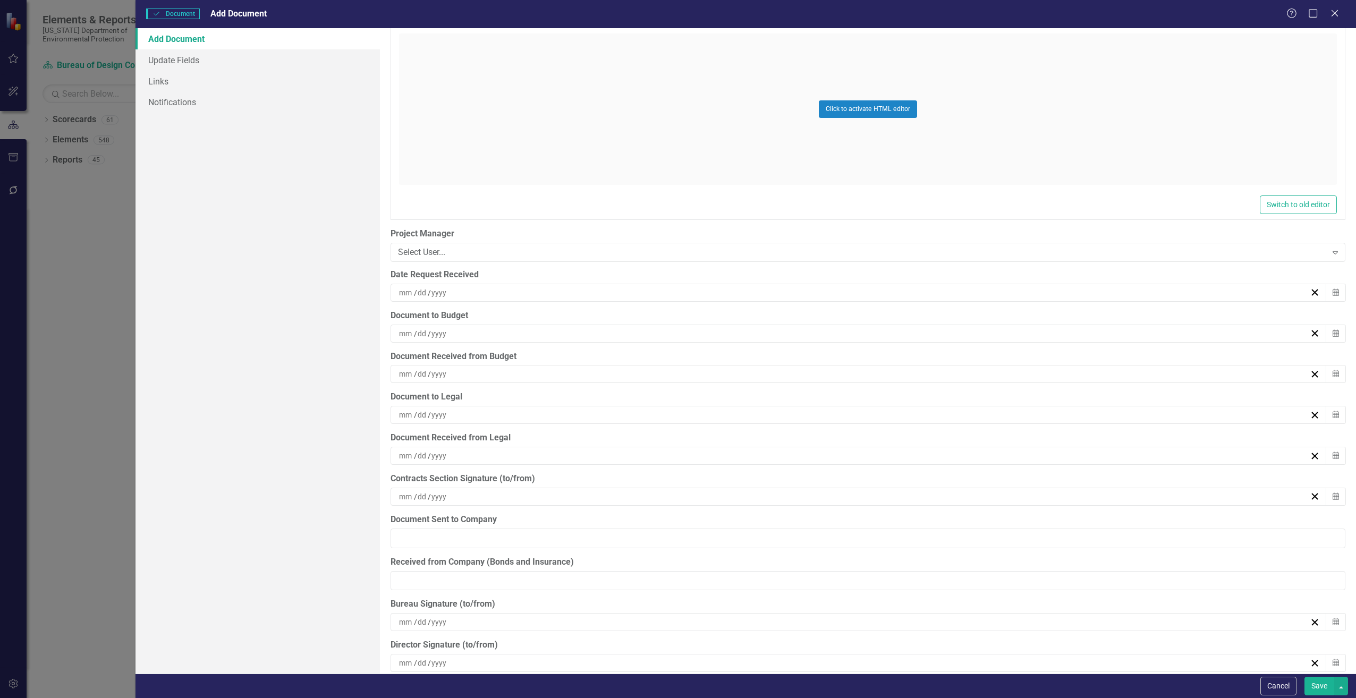
scroll to position [2550, 0]
click at [408, 293] on input at bounding box center [405, 291] width 15 height 11
click at [900, 394] on button "19" at bounding box center [907, 391] width 27 height 19
click at [406, 330] on input at bounding box center [405, 332] width 15 height 11
click at [799, 448] on abbr "22" at bounding box center [801, 451] width 8 height 8
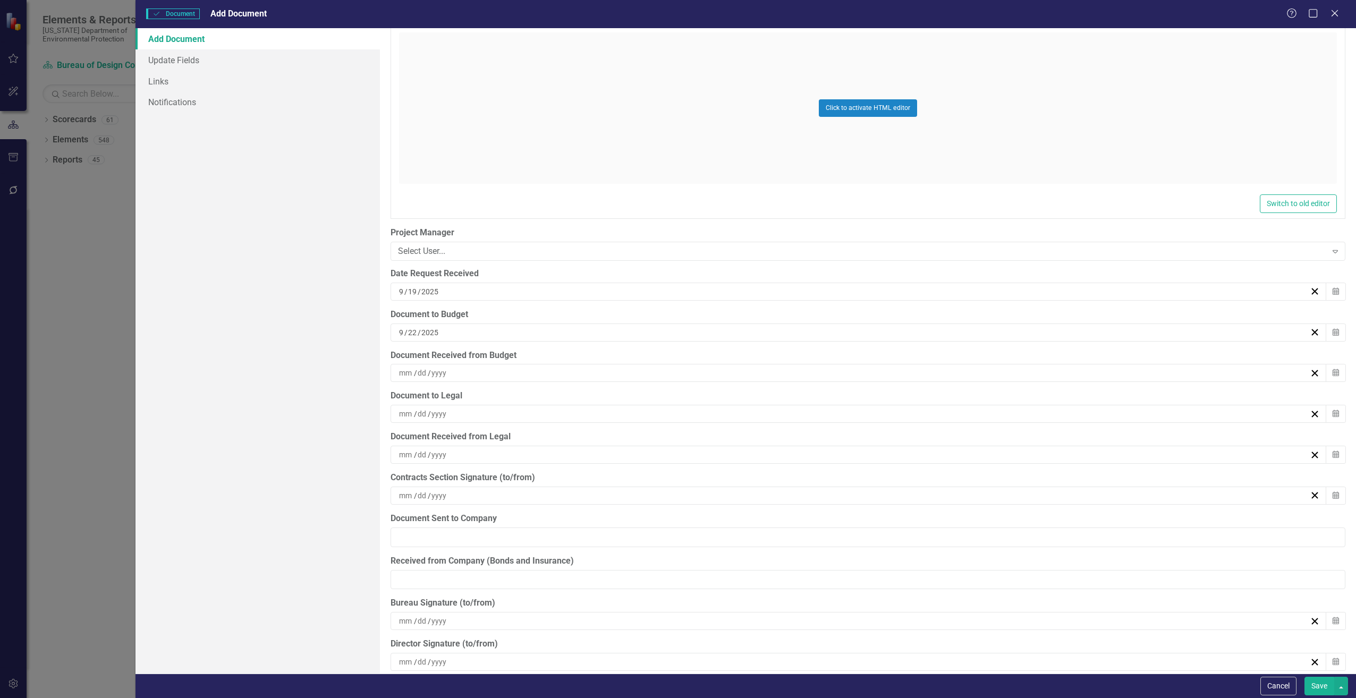
click at [1319, 688] on button "Save" at bounding box center [1319, 686] width 30 height 19
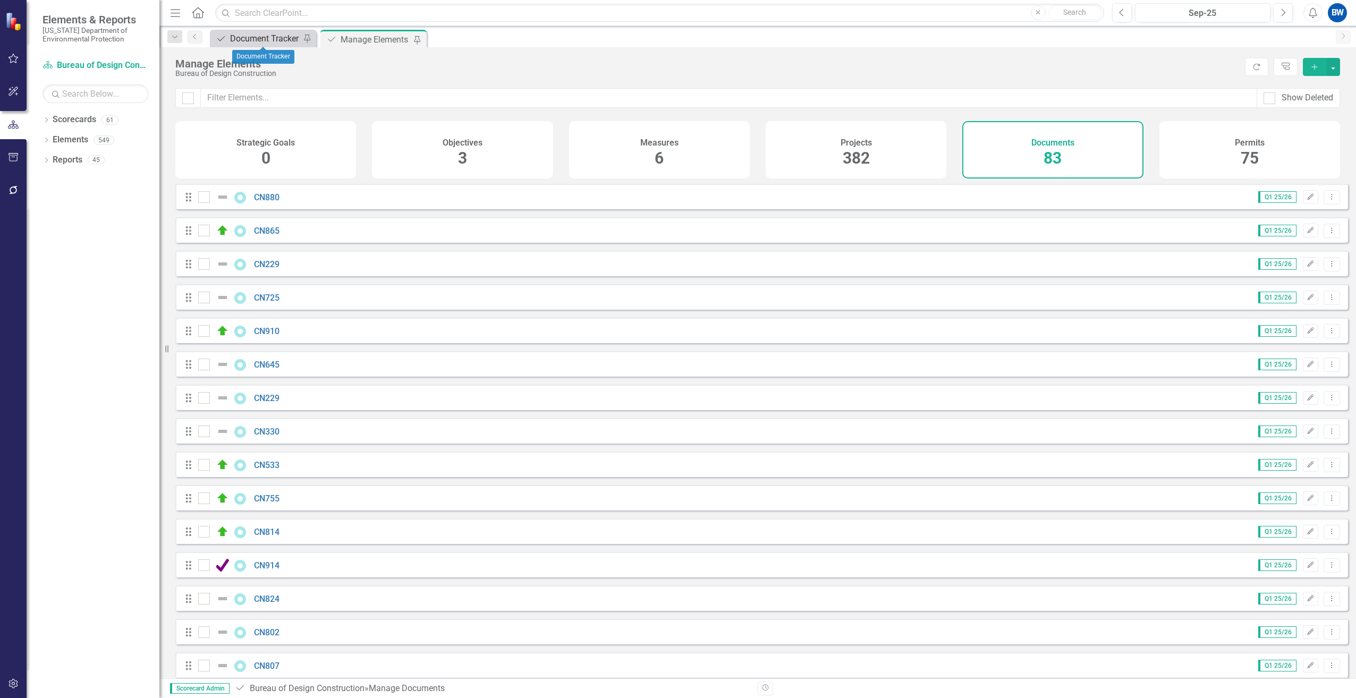
click at [265, 36] on div "Document Tracker" at bounding box center [265, 38] width 70 height 13
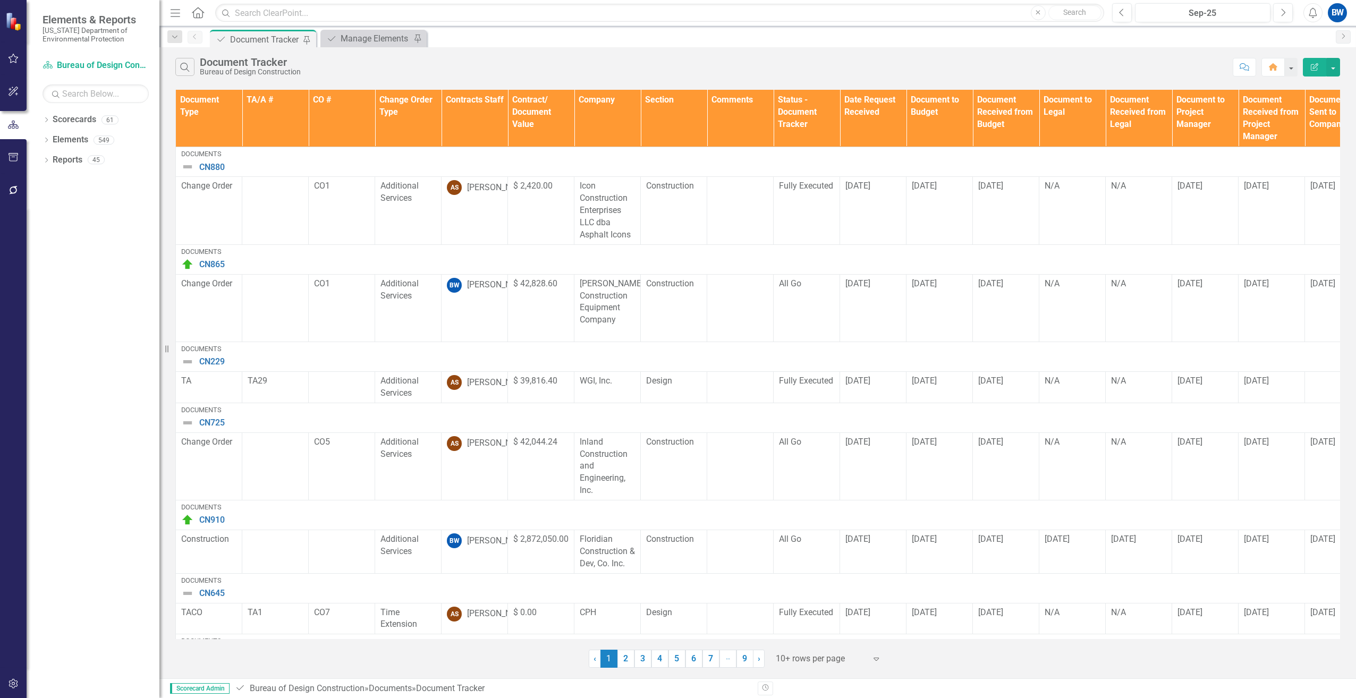
click at [487, 117] on th "Contracts Staff" at bounding box center [474, 118] width 66 height 57
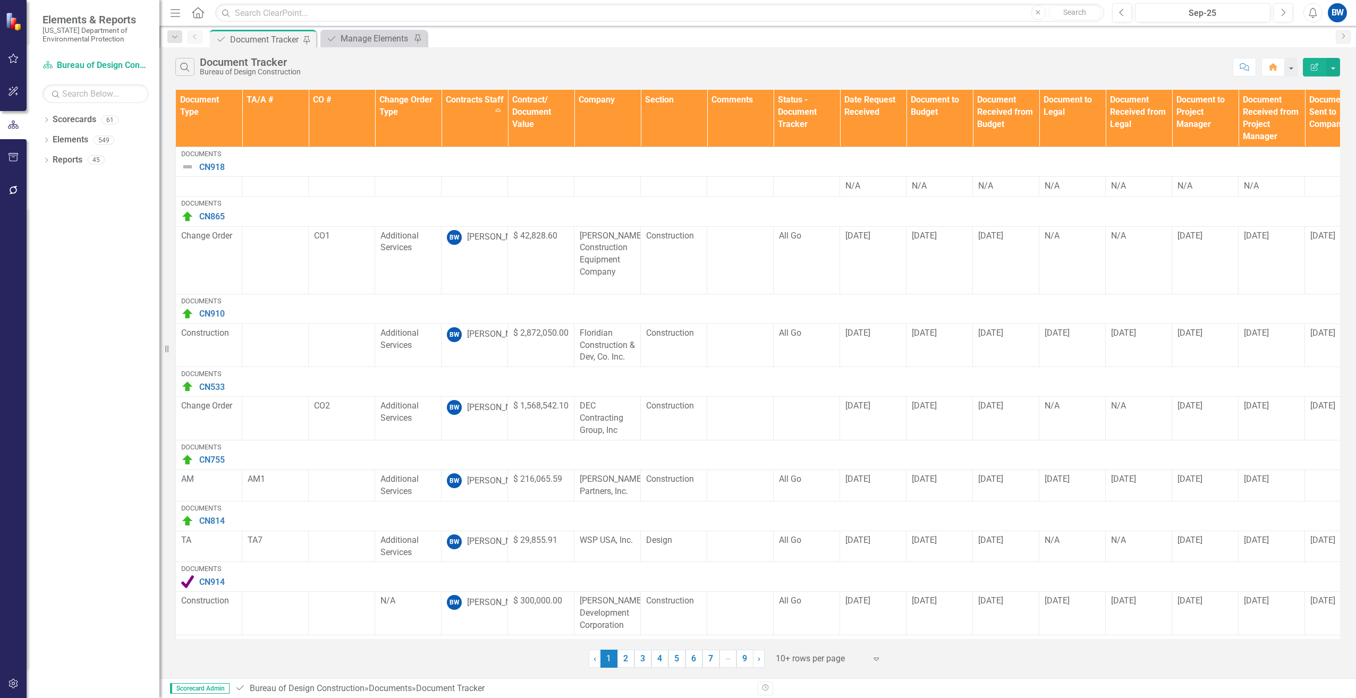
click at [817, 654] on div at bounding box center [821, 659] width 90 height 14
click at [815, 620] on div "100+ rows per page" at bounding box center [830, 623] width 100 height 12
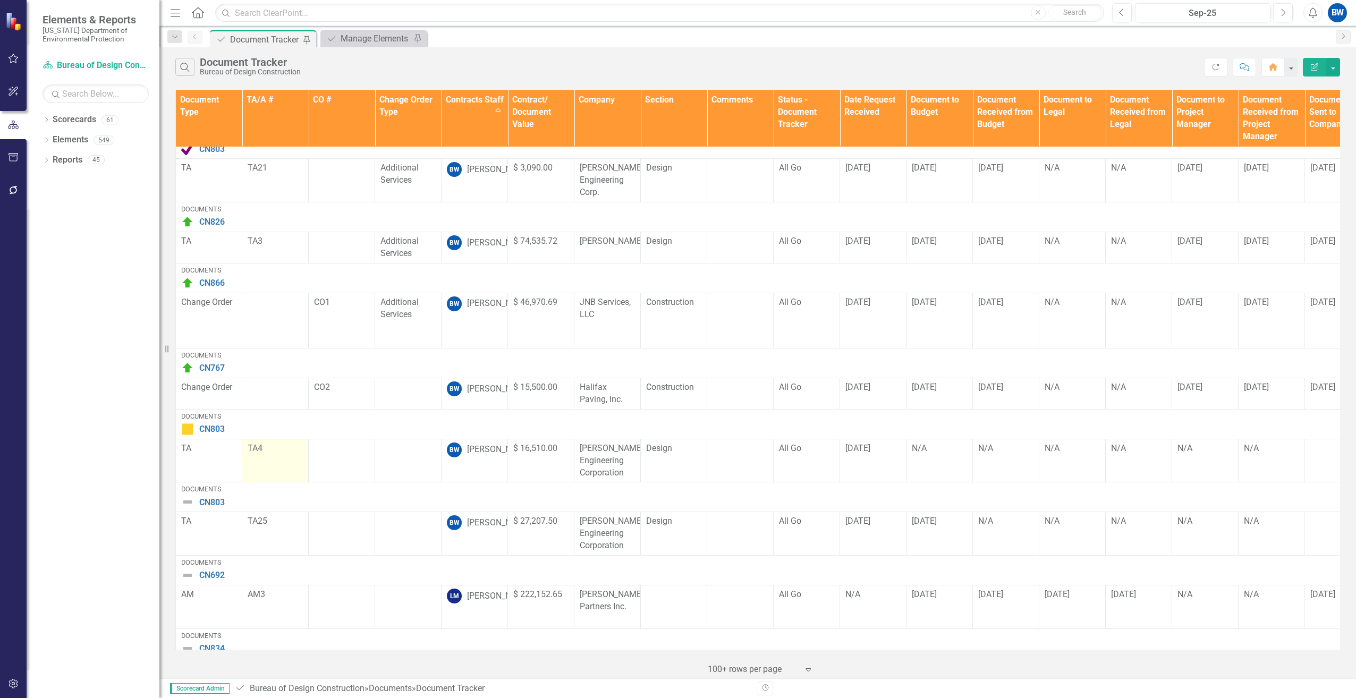
scroll to position [1246, 0]
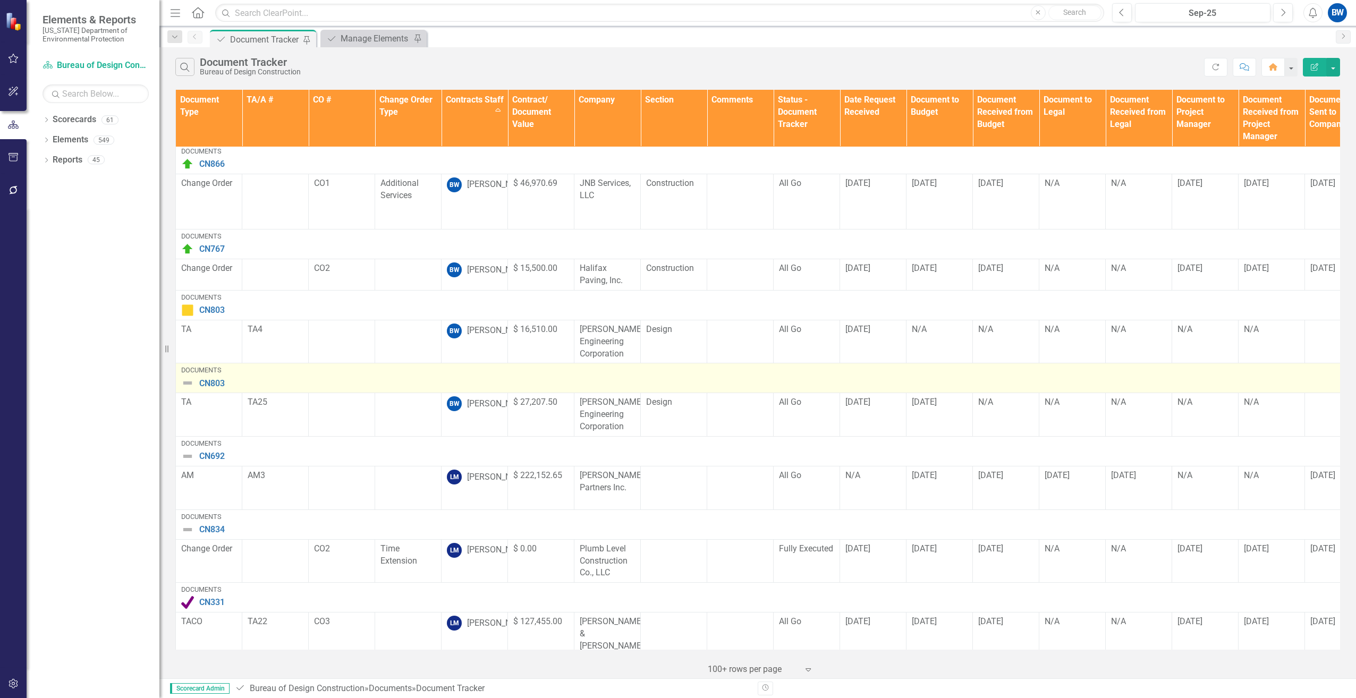
click at [184, 377] on img at bounding box center [187, 383] width 13 height 13
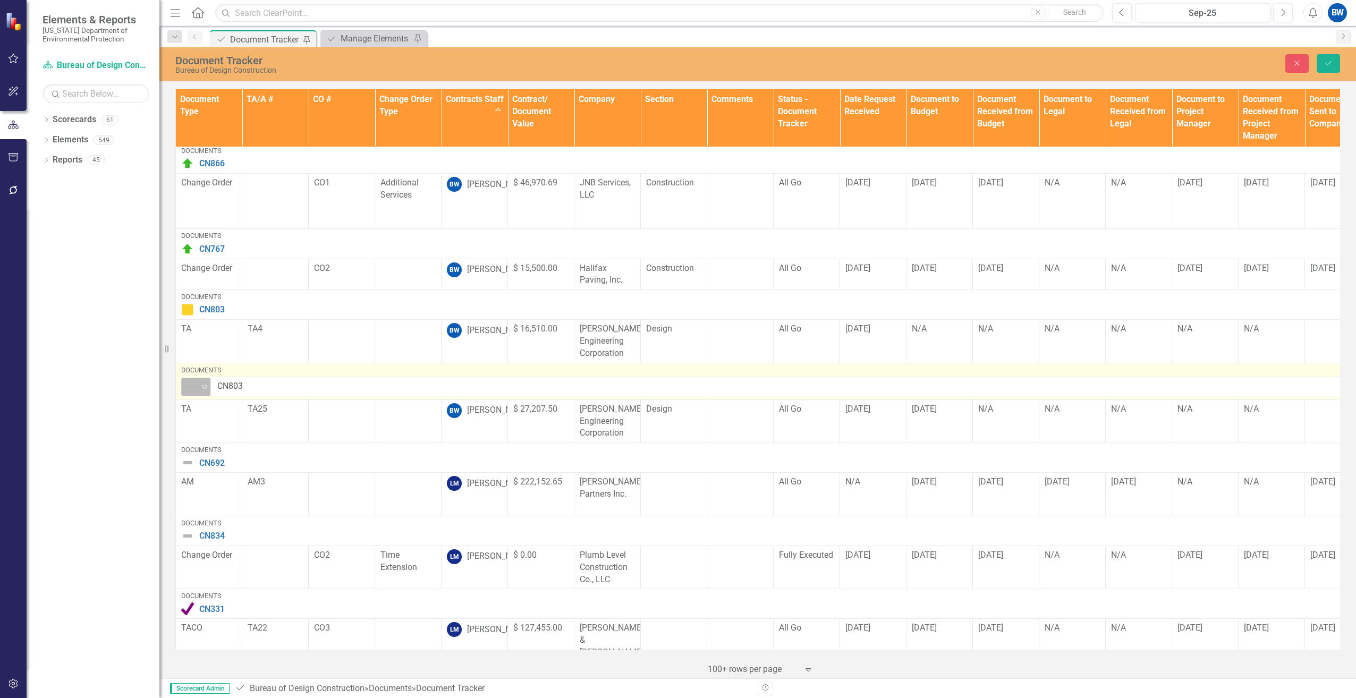
click at [202, 386] on icon at bounding box center [204, 387] width 5 height 3
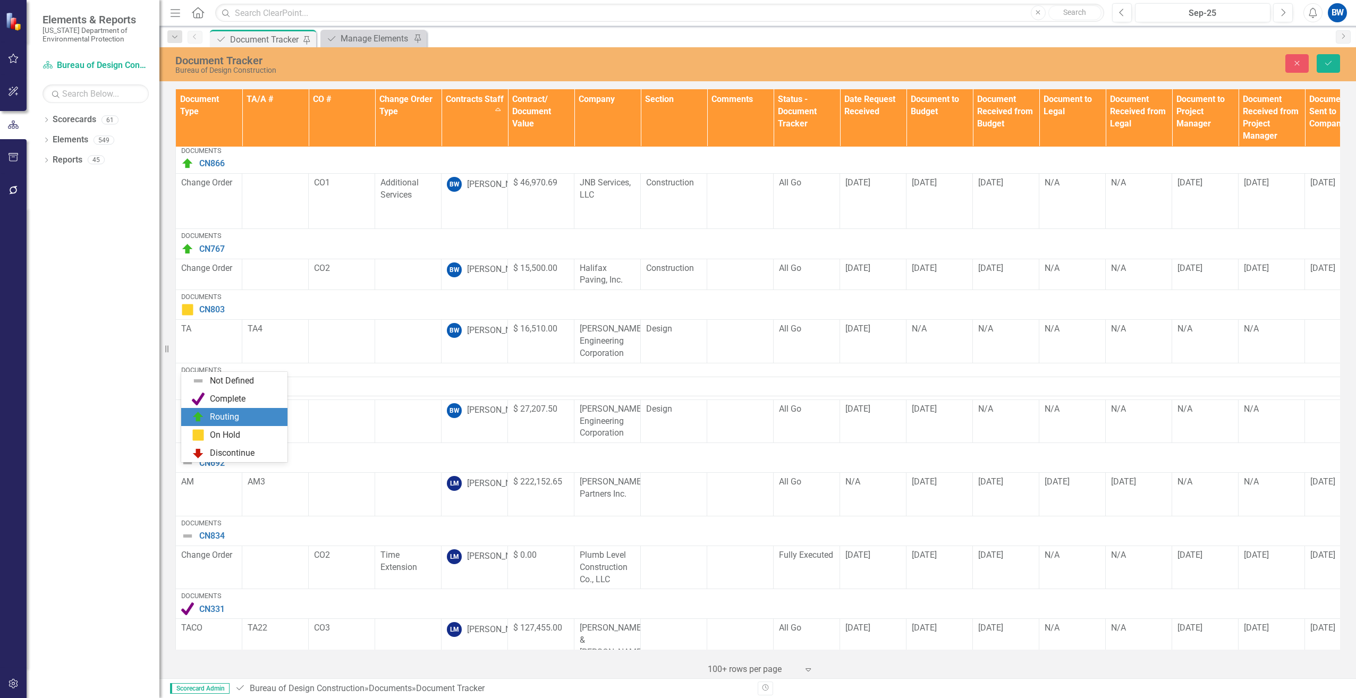
click at [201, 412] on img at bounding box center [198, 417] width 13 height 13
click at [1329, 62] on icon "Save" at bounding box center [1328, 62] width 10 height 7
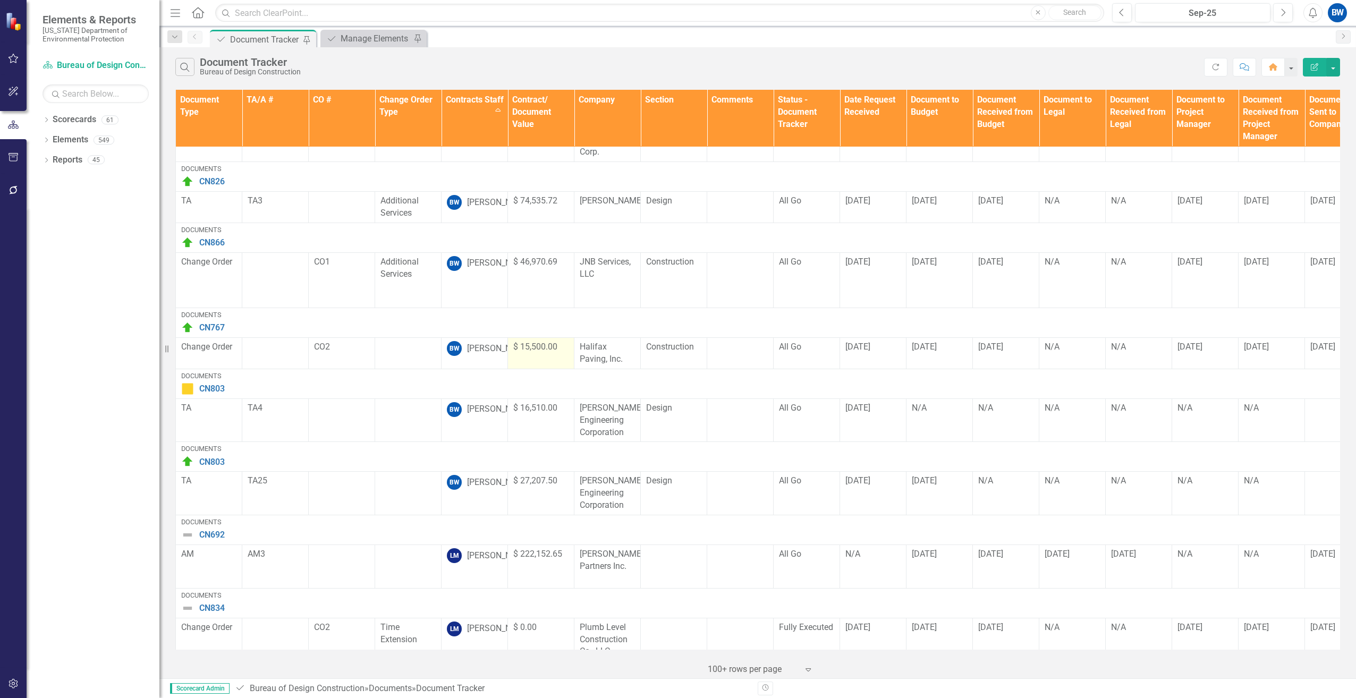
scroll to position [1169, 0]
